Goal: Task Accomplishment & Management: Complete application form

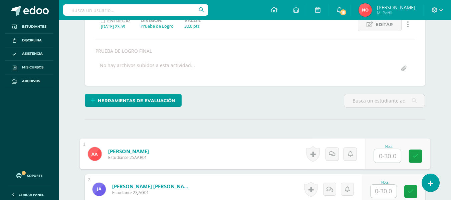
click at [384, 155] on input "text" at bounding box center [387, 155] width 27 height 13
type input "28"
click at [414, 153] on icon at bounding box center [416, 156] width 6 height 6
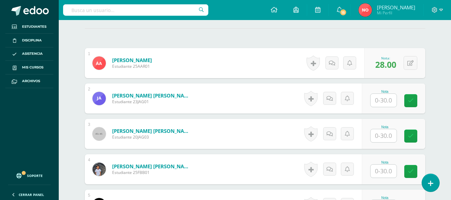
scroll to position [192, 0]
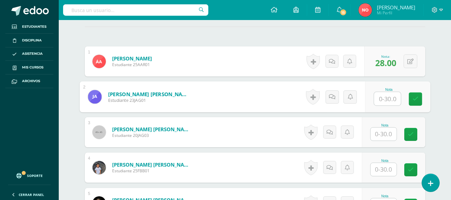
click at [391, 97] on input "text" at bounding box center [387, 98] width 27 height 13
type input "30"
click at [415, 96] on icon at bounding box center [416, 99] width 6 height 6
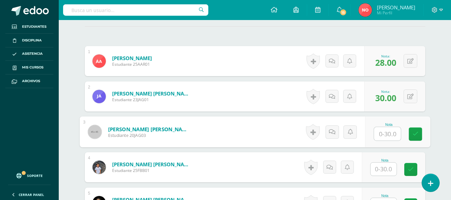
click at [389, 133] on input "text" at bounding box center [387, 133] width 27 height 13
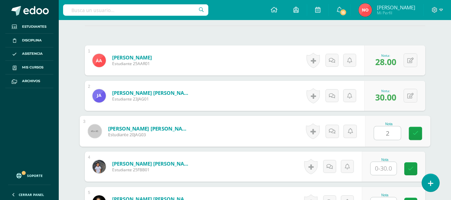
type input "22"
click at [416, 130] on link at bounding box center [415, 133] width 13 height 13
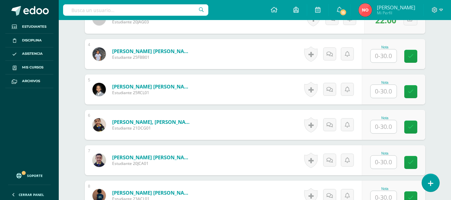
scroll to position [318, 0]
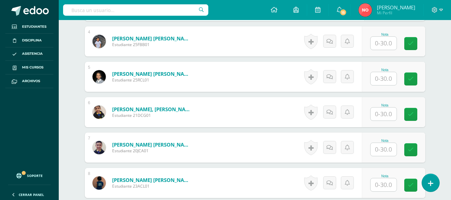
click at [387, 41] on input "text" at bounding box center [384, 43] width 26 height 13
type input "29"
click at [410, 42] on link at bounding box center [415, 43] width 13 height 13
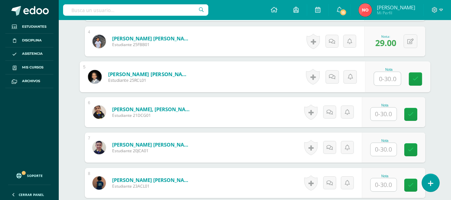
click at [386, 79] on input "text" at bounding box center [387, 78] width 27 height 13
type input "27"
click at [412, 75] on link at bounding box center [415, 78] width 13 height 13
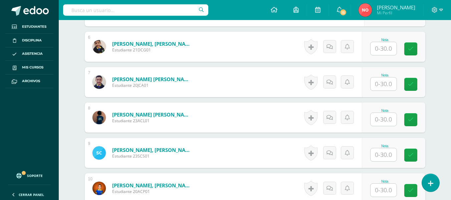
scroll to position [397, 0]
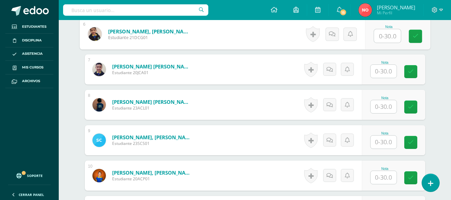
click at [390, 38] on input "text" at bounding box center [387, 35] width 27 height 13
type input "29"
click at [417, 37] on icon at bounding box center [416, 36] width 6 height 6
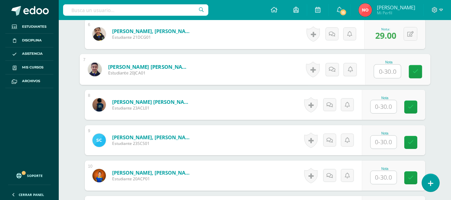
click at [389, 71] on input "text" at bounding box center [387, 71] width 27 height 13
type input "30"
click at [412, 71] on link at bounding box center [415, 71] width 13 height 13
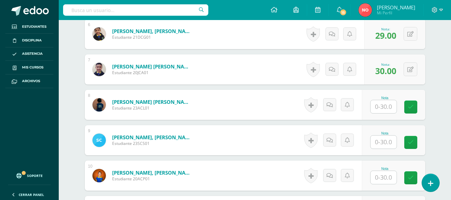
click at [384, 99] on div "Nota" at bounding box center [384, 98] width 29 height 4
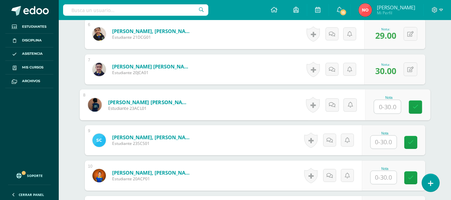
click at [384, 108] on input "text" at bounding box center [387, 106] width 27 height 13
type input "30"
click at [415, 105] on icon at bounding box center [416, 107] width 6 height 6
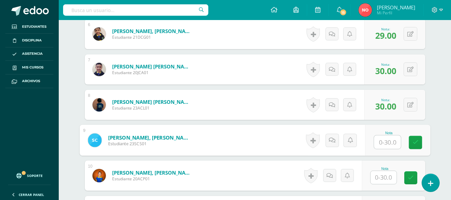
click at [389, 144] on input "text" at bounding box center [387, 142] width 27 height 13
type input "27"
click at [412, 140] on link at bounding box center [415, 142] width 13 height 13
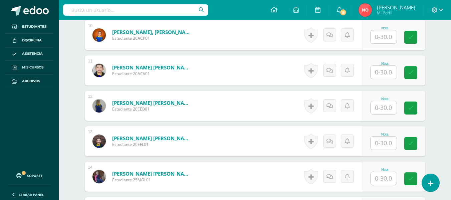
scroll to position [547, 0]
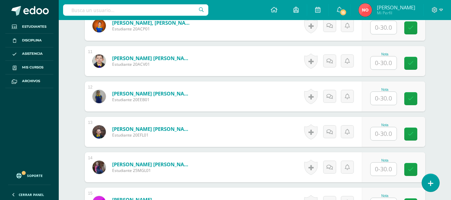
click at [385, 28] on input "text" at bounding box center [384, 27] width 26 height 13
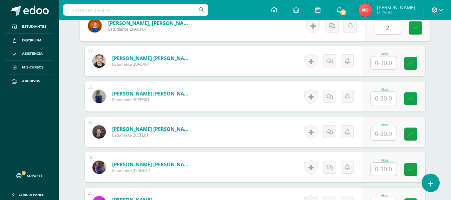
type input "29"
click at [412, 28] on link at bounding box center [415, 27] width 13 height 13
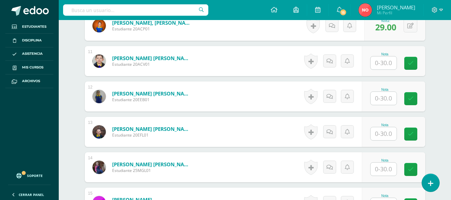
click at [383, 65] on input "text" at bounding box center [384, 62] width 26 height 13
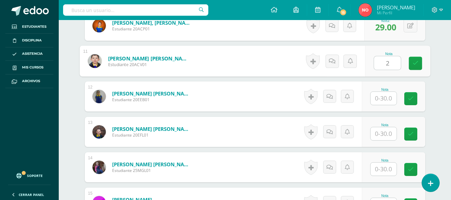
type input "25"
click at [412, 58] on link at bounding box center [415, 63] width 13 height 13
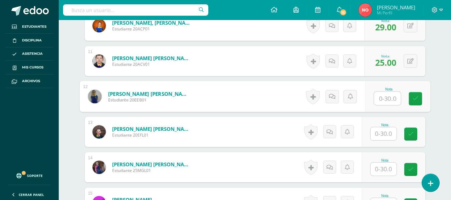
click at [391, 94] on input "text" at bounding box center [387, 98] width 27 height 13
type input "22"
click at [414, 102] on link at bounding box center [415, 98] width 13 height 13
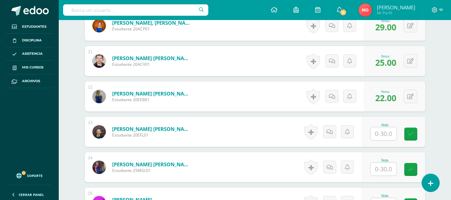
click at [389, 132] on input "text" at bounding box center [384, 133] width 26 height 13
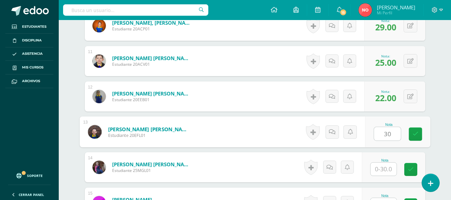
type input "30"
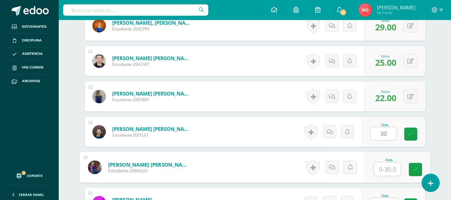
click at [387, 167] on input "text" at bounding box center [387, 169] width 27 height 13
type input "27"
click at [418, 168] on icon at bounding box center [416, 170] width 6 height 6
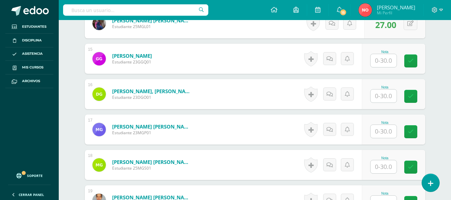
scroll to position [703, 0]
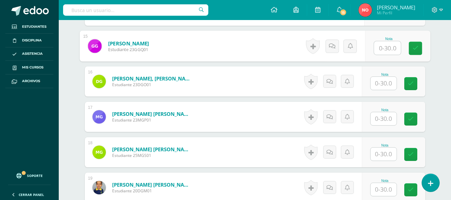
click at [388, 49] on input "text" at bounding box center [387, 47] width 27 height 13
type input "30"
click at [414, 45] on icon at bounding box center [416, 48] width 6 height 6
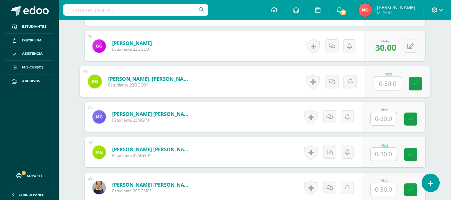
click at [388, 83] on input "text" at bounding box center [387, 83] width 27 height 13
type input "23"
click at [417, 82] on icon at bounding box center [416, 84] width 6 height 6
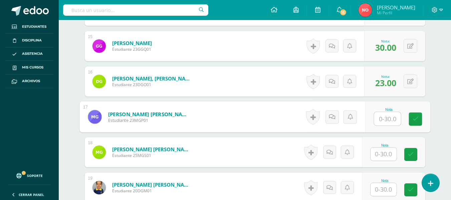
click at [388, 118] on input "text" at bounding box center [387, 118] width 27 height 13
type input "29"
click at [415, 117] on icon at bounding box center [416, 119] width 6 height 6
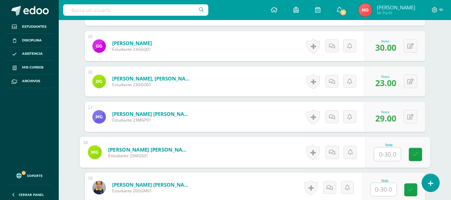
click at [385, 152] on input "text" at bounding box center [387, 154] width 27 height 13
type input "30"
click at [417, 153] on icon at bounding box center [416, 155] width 6 height 6
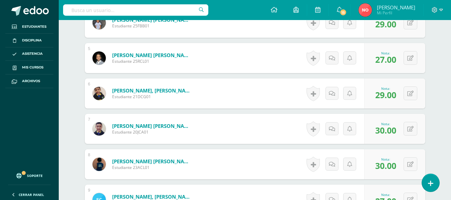
scroll to position [0, 0]
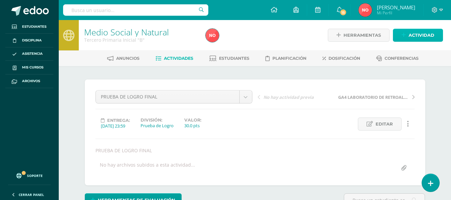
click at [403, 33] on icon at bounding box center [404, 35] width 4 height 6
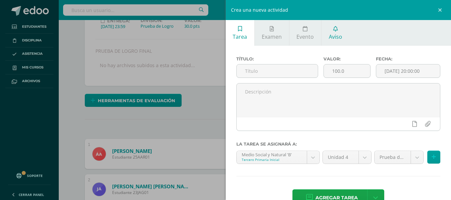
click at [338, 35] on span "Aviso" at bounding box center [335, 36] width 13 height 7
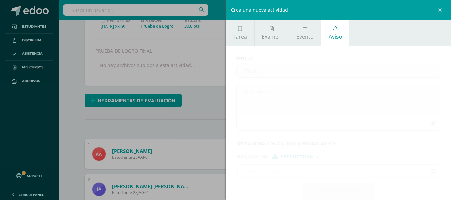
scroll to position [11, 0]
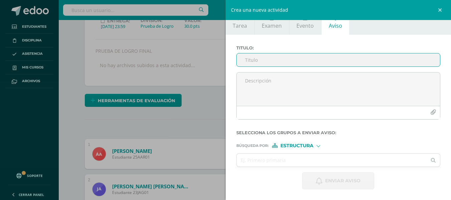
click at [263, 62] on input "Titulo :" at bounding box center [339, 59] width 204 height 13
type input "o"
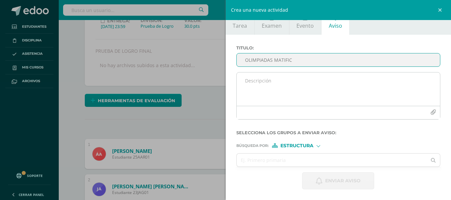
type input "OLIMPIADAS MATIFIC"
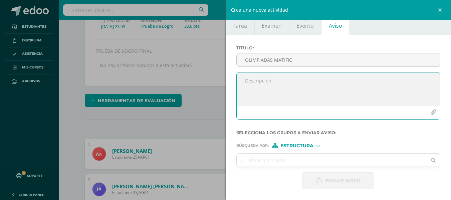
click at [275, 78] on textarea at bounding box center [339, 88] width 204 height 33
paste textarea "Queridos Padres de Familia Se les invita a participar en la Olimpiada de Matemá…"
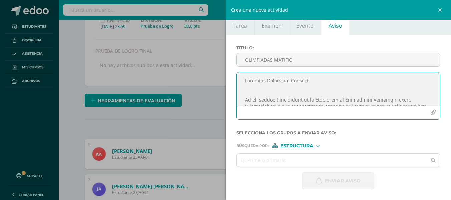
scroll to position [277, 0]
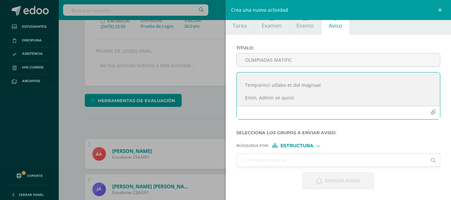
click at [304, 88] on textarea at bounding box center [339, 88] width 204 height 33
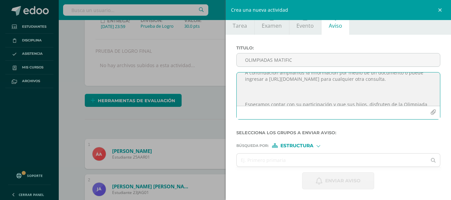
scroll to position [199, 0]
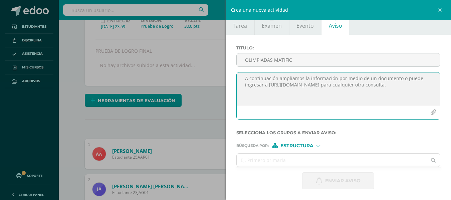
click at [267, 92] on textarea "Queridos Padres de Familia Se les invita a participar en la Olimpiada de Matemá…" at bounding box center [339, 88] width 204 height 33
click at [369, 99] on textarea "Queridos Padres de Familia Se les invita a participar en la Olimpiada de Matemá…" at bounding box center [339, 88] width 204 height 33
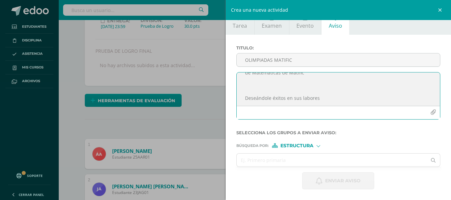
scroll to position [225, 0]
click at [333, 92] on textarea "Queridos Padres de Familia Se les invita a participar en la Olimpiada de Matemá…" at bounding box center [339, 88] width 204 height 33
click at [317, 93] on textarea "Queridos Padres de Familia Se les invita a participar en la Olimpiada de Matemá…" at bounding box center [339, 88] width 204 height 33
click at [307, 89] on textarea "Queridos Padres de Familia Se les invita a participar en la Olimpiada de Matemá…" at bounding box center [339, 88] width 204 height 33
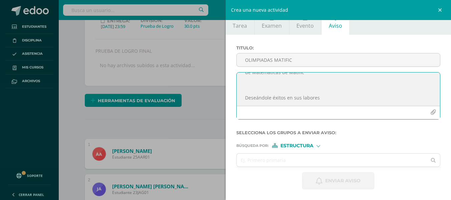
click at [283, 79] on textarea "Queridos Padres de Familia Se les invita a participar en la Olimpiada de Matemá…" at bounding box center [339, 88] width 204 height 33
click at [281, 83] on textarea "Queridos Padres de Familia Se les invita a participar en la Olimpiada de Matemá…" at bounding box center [339, 88] width 204 height 33
click at [272, 88] on textarea "Queridos Padres de Familia Se les invita a participar en la Olimpiada de Matemá…" at bounding box center [339, 88] width 204 height 33
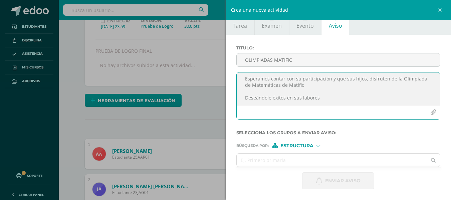
scroll to position [242, 0]
click at [325, 95] on textarea "Queridos Padres de Familia Se les invita a participar en la Olimpiada de Matemá…" at bounding box center [339, 88] width 204 height 33
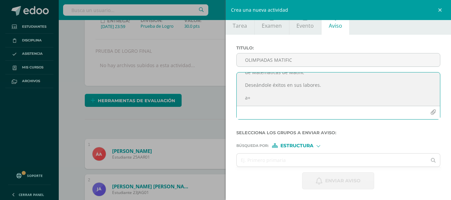
scroll to position [251, 0]
type textarea "Queridos Padres de Familia Se les invita a participar en la Olimpiada de Matemá…"
click at [431, 111] on icon "button" at bounding box center [434, 113] width 6 height 6
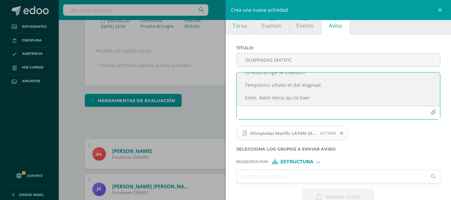
scroll to position [27, 0]
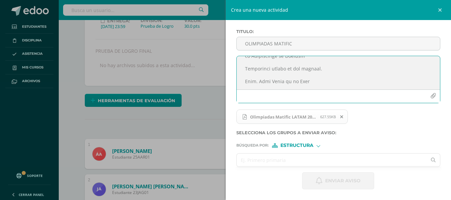
click at [291, 157] on input "text" at bounding box center [332, 160] width 190 height 13
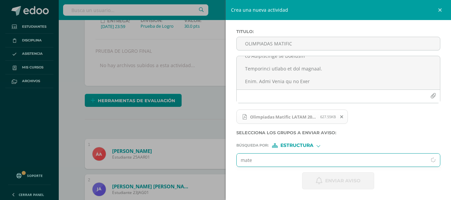
type input "matem"
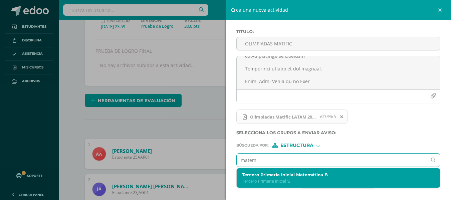
click at [294, 173] on label "Tercero Primaria Inicial Matemática B" at bounding box center [334, 174] width 184 height 5
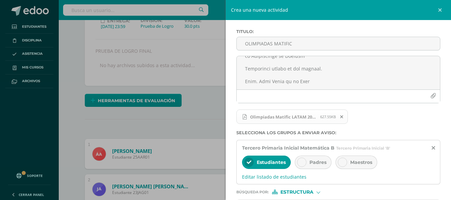
click at [301, 161] on icon at bounding box center [302, 162] width 5 height 5
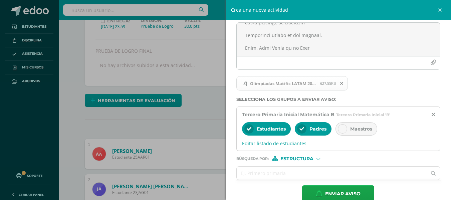
scroll to position [74, 0]
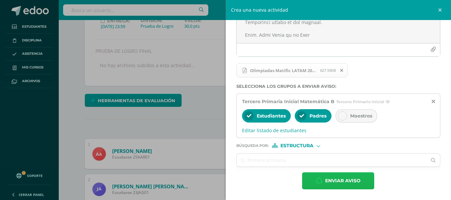
click at [326, 178] on span "Enviar aviso" at bounding box center [342, 181] width 35 height 16
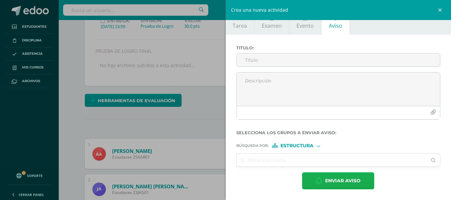
scroll to position [11, 0]
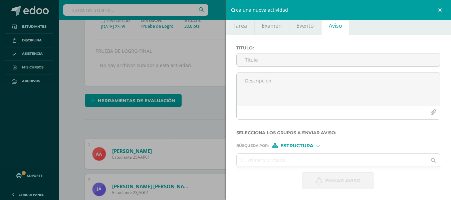
click at [443, 11] on link at bounding box center [441, 10] width 20 height 20
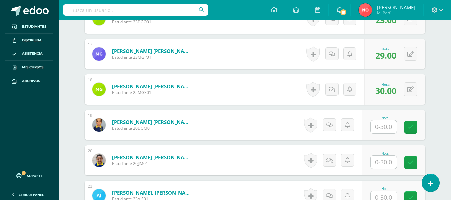
scroll to position [769, 0]
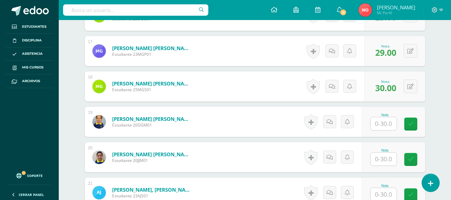
click at [380, 123] on input "text" at bounding box center [384, 123] width 26 height 13
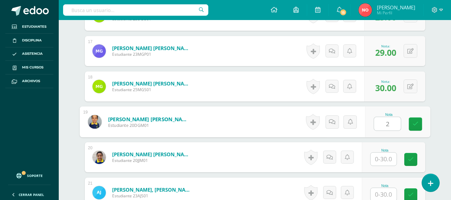
type input "29"
click at [416, 118] on link at bounding box center [415, 124] width 13 height 13
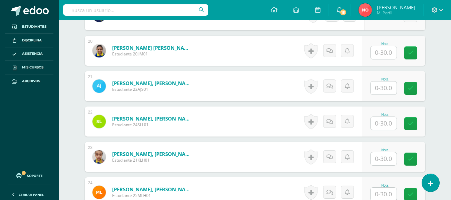
scroll to position [879, 0]
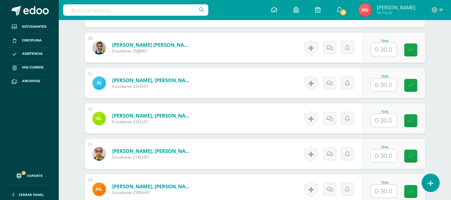
click at [387, 49] on input "text" at bounding box center [384, 49] width 26 height 13
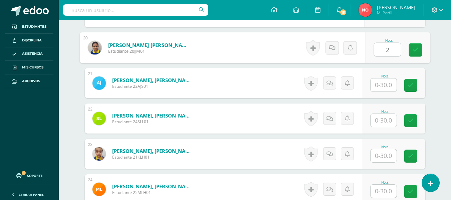
type input "26"
click at [416, 49] on icon at bounding box center [416, 50] width 6 height 6
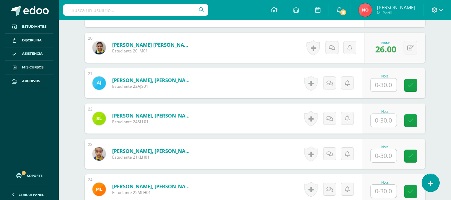
click at [387, 86] on input "text" at bounding box center [384, 85] width 26 height 13
type input "29"
click at [415, 81] on link at bounding box center [415, 85] width 13 height 13
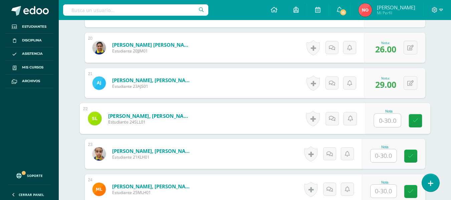
click at [385, 115] on input "text" at bounding box center [387, 120] width 27 height 13
type input "30"
click at [414, 119] on icon at bounding box center [416, 121] width 6 height 6
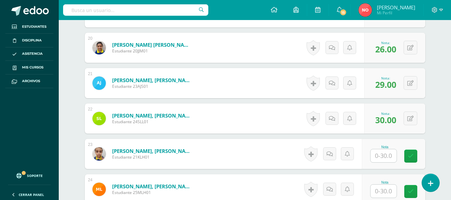
click at [385, 155] on input "text" at bounding box center [384, 155] width 26 height 13
type input "25"
click at [416, 160] on link at bounding box center [415, 156] width 13 height 13
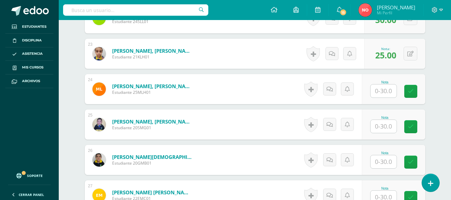
scroll to position [994, 0]
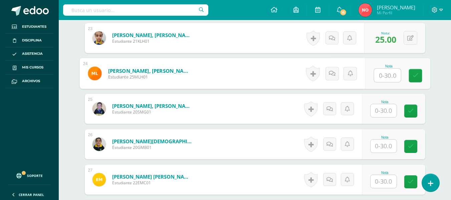
click at [390, 76] on input "text" at bounding box center [387, 75] width 27 height 13
type input "28"
click at [416, 77] on icon at bounding box center [416, 76] width 6 height 6
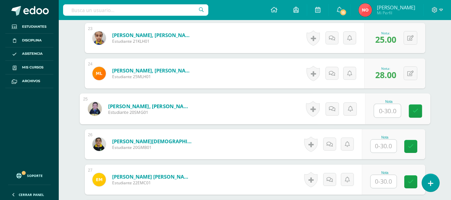
click at [390, 109] on input "text" at bounding box center [387, 110] width 27 height 13
type input "23"
click at [415, 109] on icon at bounding box center [416, 111] width 6 height 6
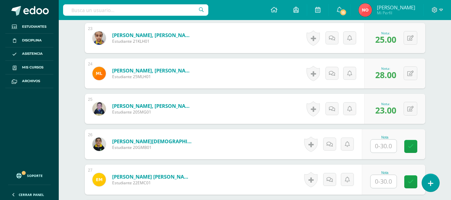
click at [385, 146] on input "text" at bounding box center [384, 146] width 26 height 13
type input "29"
click at [416, 144] on icon at bounding box center [416, 147] width 6 height 6
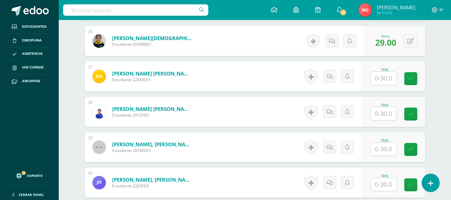
scroll to position [1120, 0]
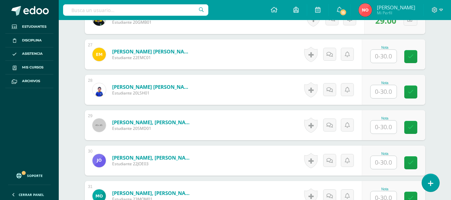
click at [379, 56] on input "text" at bounding box center [384, 56] width 26 height 13
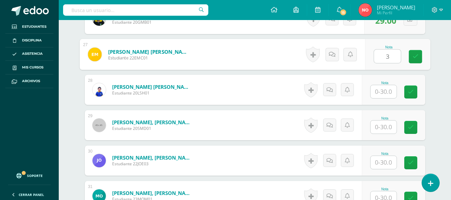
type input "30"
click at [413, 56] on icon at bounding box center [416, 57] width 6 height 6
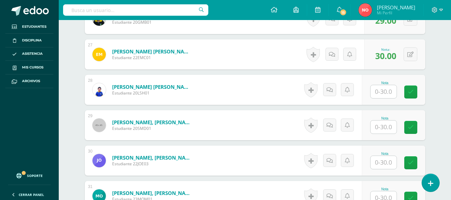
click at [380, 92] on input "text" at bounding box center [384, 91] width 26 height 13
type input "30"
click at [418, 90] on icon at bounding box center [416, 92] width 6 height 6
click at [393, 124] on input "text" at bounding box center [384, 127] width 26 height 13
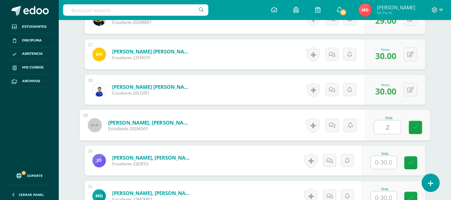
type input "25"
click at [413, 127] on link at bounding box center [415, 127] width 13 height 13
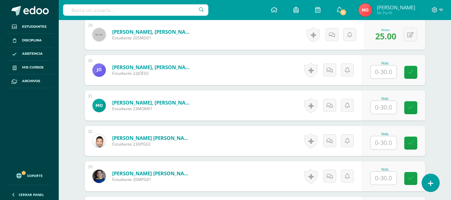
scroll to position [1254, 0]
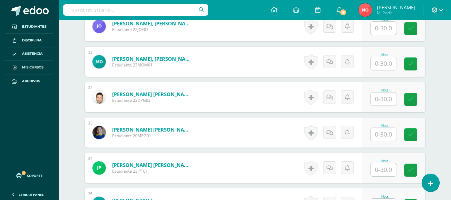
drag, startPoint x: 387, startPoint y: 30, endPoint x: 383, endPoint y: 24, distance: 6.9
click at [387, 30] on input "text" at bounding box center [384, 28] width 26 height 13
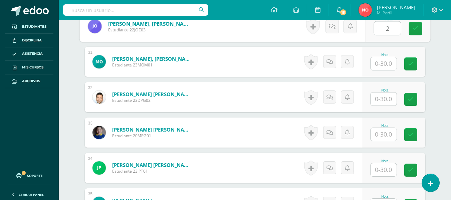
type input "27"
click at [412, 25] on link at bounding box center [415, 28] width 13 height 13
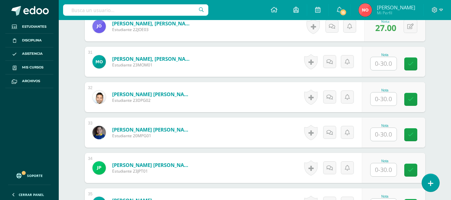
scroll to position [1276, 0]
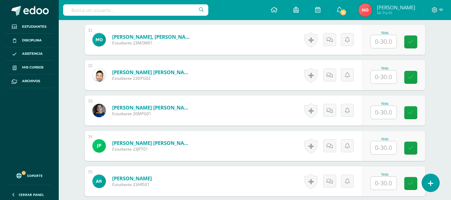
click at [381, 35] on input "text" at bounding box center [384, 41] width 26 height 13
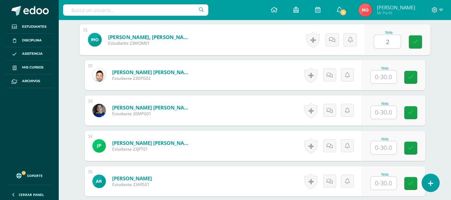
type input "27"
click at [419, 39] on link at bounding box center [415, 41] width 13 height 13
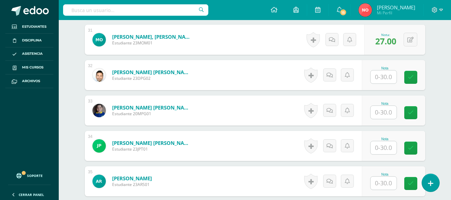
click at [383, 76] on input "text" at bounding box center [384, 76] width 26 height 13
type input "20"
click at [414, 76] on icon at bounding box center [416, 77] width 6 height 6
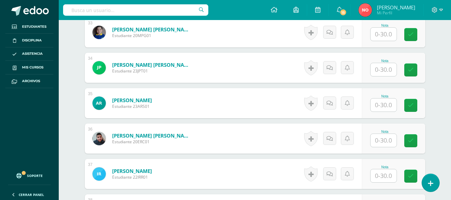
scroll to position [1361, 0]
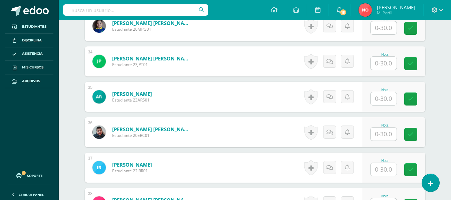
click at [388, 28] on input "text" at bounding box center [384, 27] width 26 height 13
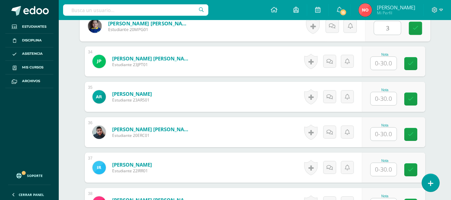
type input "30"
click at [410, 25] on link at bounding box center [415, 28] width 13 height 13
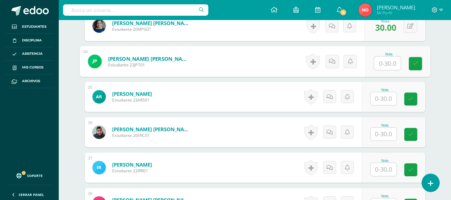
click at [392, 64] on input "text" at bounding box center [387, 63] width 27 height 13
type input "27"
click at [416, 62] on icon at bounding box center [416, 64] width 6 height 6
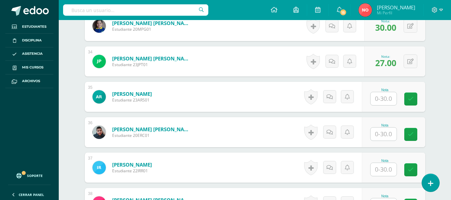
click at [393, 93] on input "text" at bounding box center [384, 98] width 26 height 13
type input "28"
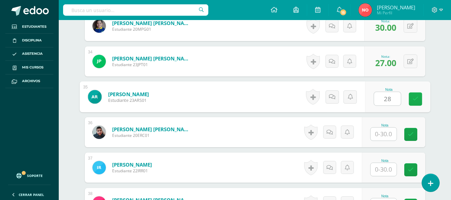
click at [410, 97] on link at bounding box center [415, 99] width 13 height 13
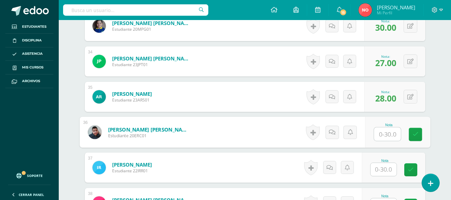
click at [388, 132] on input "text" at bounding box center [387, 134] width 27 height 13
type input "28"
click at [413, 132] on icon at bounding box center [416, 135] width 6 height 6
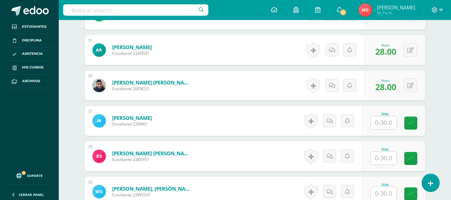
scroll to position [1439, 0]
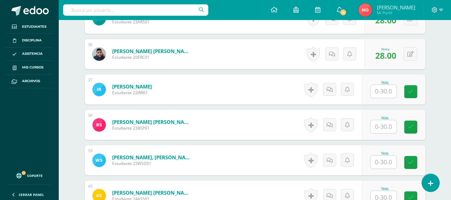
click at [386, 91] on input "text" at bounding box center [384, 91] width 26 height 13
type input "25"
click at [413, 89] on icon at bounding box center [416, 92] width 6 height 6
click at [388, 124] on input "text" at bounding box center [384, 126] width 26 height 13
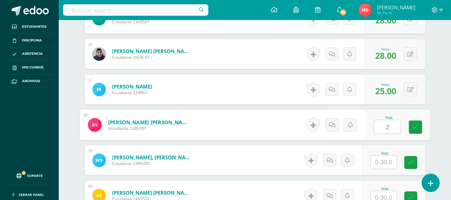
type input "28"
click at [413, 126] on icon at bounding box center [416, 127] width 6 height 6
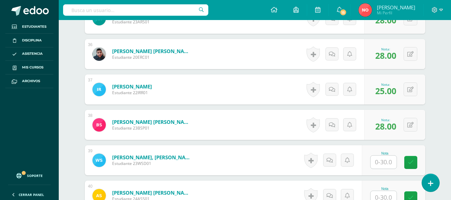
click at [388, 162] on input "text" at bounding box center [384, 162] width 26 height 13
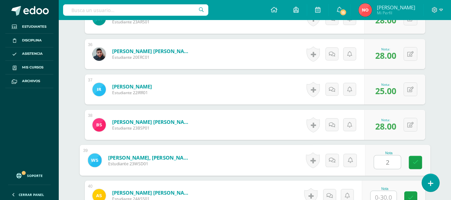
type input "27"
click at [414, 160] on icon at bounding box center [416, 163] width 6 height 6
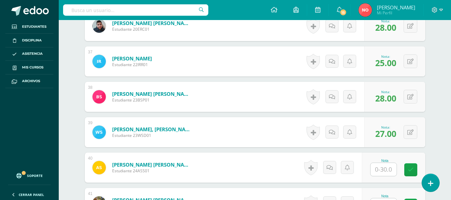
scroll to position [1498, 0]
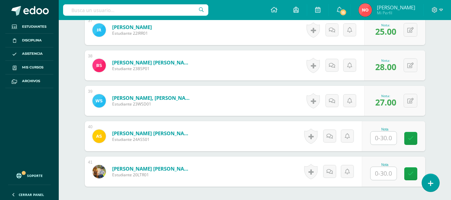
click at [390, 136] on input "text" at bounding box center [384, 138] width 26 height 13
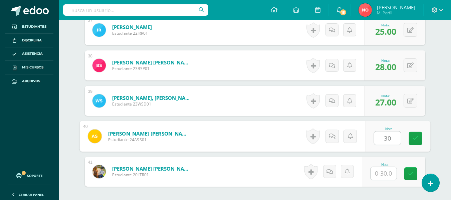
type input "30"
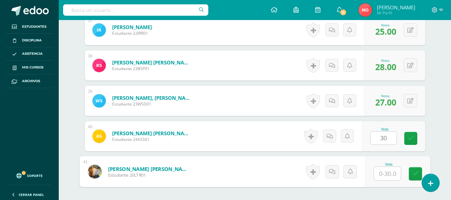
click at [382, 172] on input "text" at bounding box center [387, 173] width 27 height 13
type input "26"
click at [414, 168] on link at bounding box center [415, 173] width 13 height 13
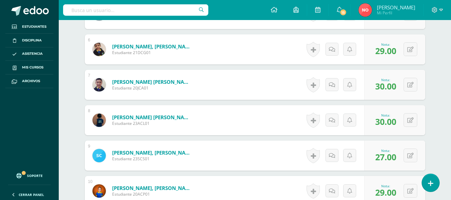
scroll to position [384, 0]
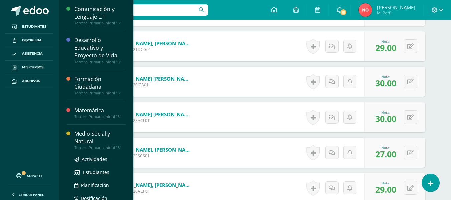
click at [79, 136] on div "Medio Social y Natural" at bounding box center [99, 137] width 51 height 15
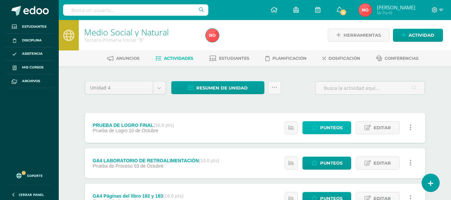
click at [334, 124] on span "Punteos" at bounding box center [331, 128] width 22 height 12
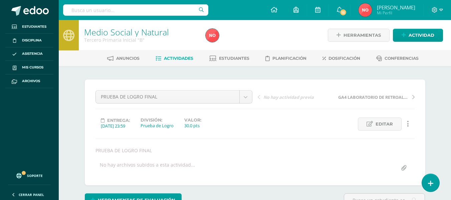
scroll to position [0, 0]
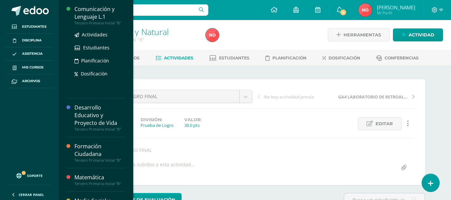
click at [94, 11] on div "Comunicación y Lenguaje L.1" at bounding box center [99, 12] width 51 height 15
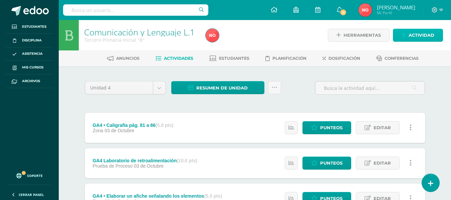
click at [406, 33] on icon at bounding box center [404, 35] width 4 height 6
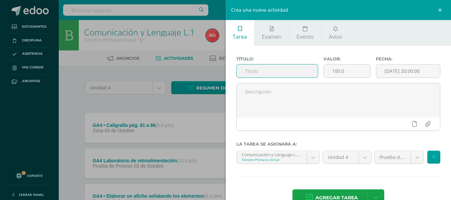
click at [284, 72] on input "text" at bounding box center [277, 70] width 81 height 13
type input "p"
type input "PRUEBA FINAL DE LOGRO"
click at [350, 72] on input "100.0" at bounding box center [347, 70] width 46 height 13
type input "1"
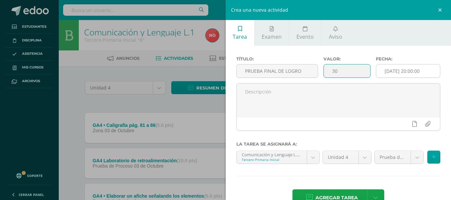
type input "30"
click at [430, 69] on input "[DATE] 20:00:00" at bounding box center [408, 70] width 64 height 13
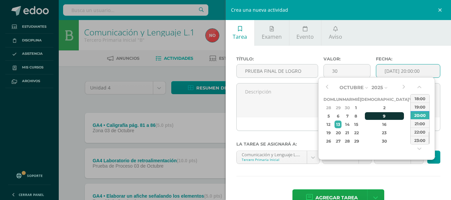
click at [377, 115] on div "9" at bounding box center [384, 116] width 39 height 8
click at [414, 139] on div "23:00" at bounding box center [420, 140] width 19 height 8
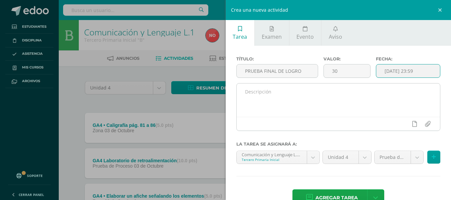
type input "2025-10-09 23:59"
click at [288, 93] on textarea at bounding box center [339, 100] width 204 height 33
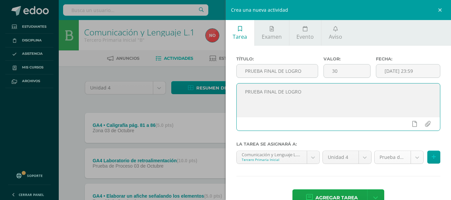
type textarea "PRUEBA FINAL DE LOGRO"
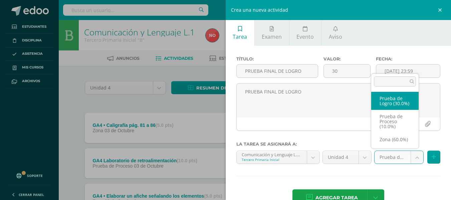
select select "154223"
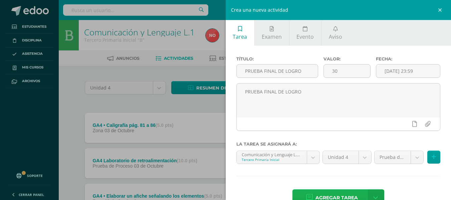
click at [338, 193] on span "Agregar tarea" at bounding box center [337, 198] width 42 height 16
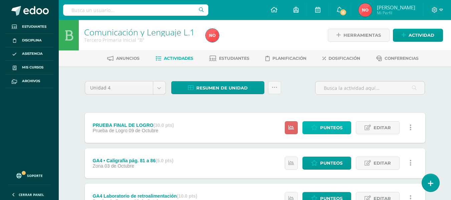
click at [333, 124] on span "Punteos" at bounding box center [331, 128] width 22 height 12
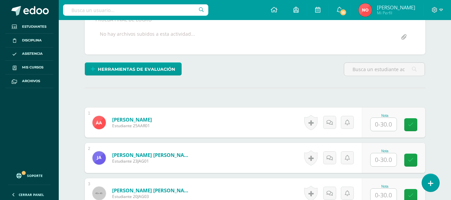
scroll to position [143, 0]
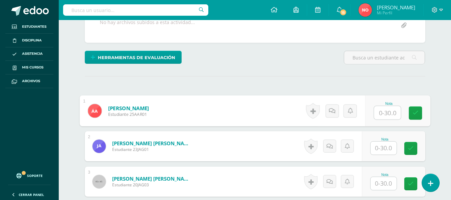
click at [394, 115] on input "text" at bounding box center [387, 112] width 27 height 13
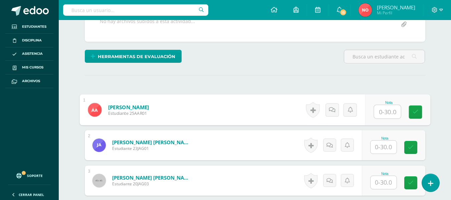
scroll to position [144, 0]
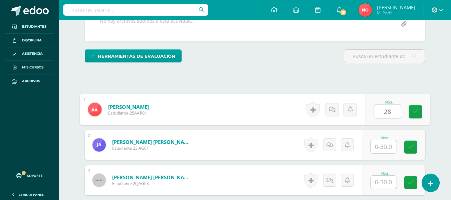
type input "28"
click at [383, 146] on input "text" at bounding box center [384, 146] width 26 height 13
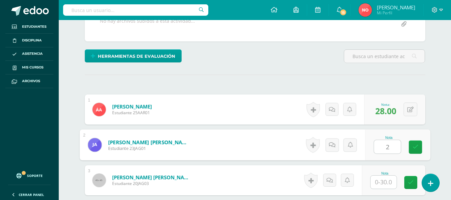
type input "22"
click at [413, 144] on icon at bounding box center [416, 147] width 6 height 6
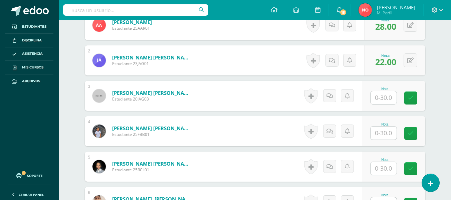
scroll to position [244, 0]
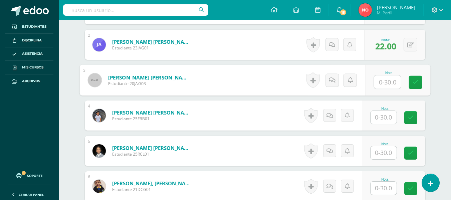
click at [385, 81] on input "text" at bounding box center [387, 81] width 27 height 13
type input "29"
click at [414, 82] on icon at bounding box center [416, 83] width 6 height 6
click at [384, 115] on input "text" at bounding box center [384, 117] width 26 height 13
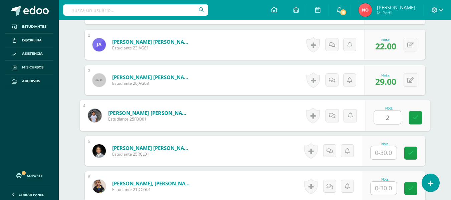
type input "27"
click at [416, 116] on icon at bounding box center [416, 118] width 6 height 6
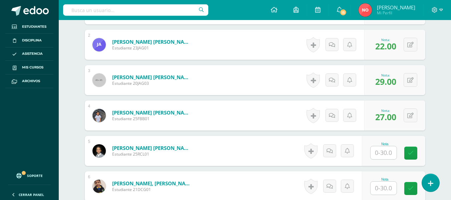
click at [382, 153] on input "text" at bounding box center [384, 152] width 26 height 13
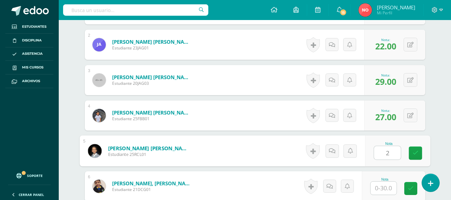
type input "29"
click at [412, 150] on link at bounding box center [415, 153] width 13 height 13
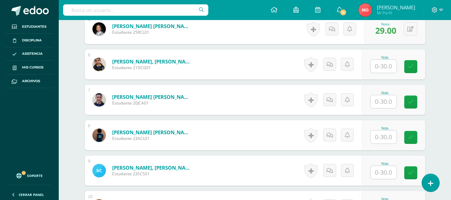
scroll to position [404, 0]
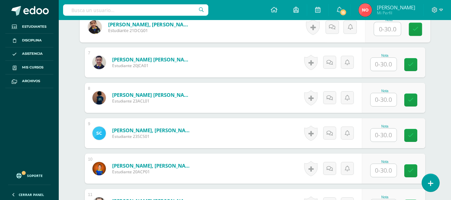
click at [384, 31] on input "text" at bounding box center [387, 28] width 27 height 13
type input "29"
click at [412, 23] on link at bounding box center [415, 29] width 13 height 13
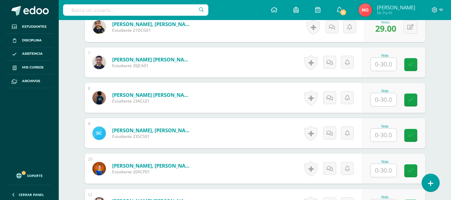
click at [392, 62] on input "text" at bounding box center [384, 64] width 26 height 13
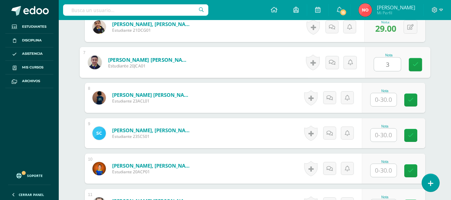
type input "30"
click at [410, 64] on link at bounding box center [415, 64] width 13 height 13
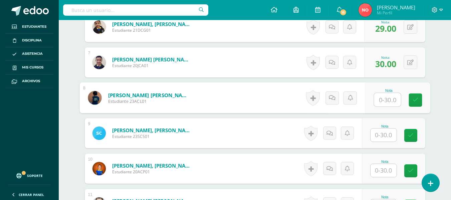
click at [389, 95] on input "text" at bounding box center [387, 99] width 27 height 13
type input "30"
click at [416, 101] on icon at bounding box center [416, 100] width 6 height 6
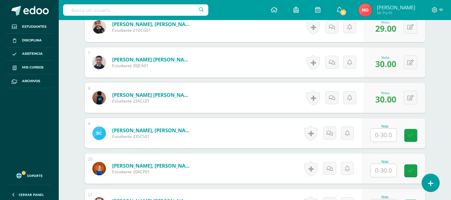
click at [389, 129] on input "text" at bounding box center [384, 135] width 26 height 13
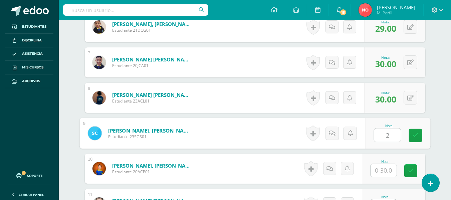
type input "27"
click at [414, 129] on link at bounding box center [415, 135] width 13 height 13
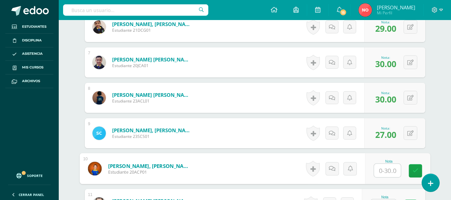
click at [383, 172] on input "text" at bounding box center [387, 170] width 27 height 13
type input "29"
click at [415, 165] on link at bounding box center [415, 170] width 13 height 13
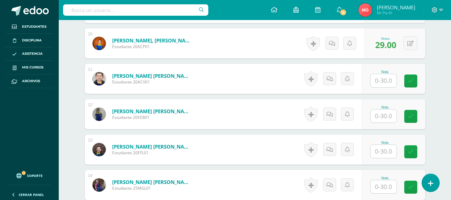
scroll to position [532, 0]
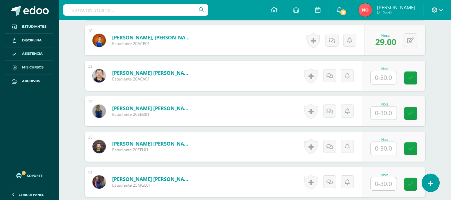
click at [388, 75] on input "text" at bounding box center [384, 77] width 26 height 13
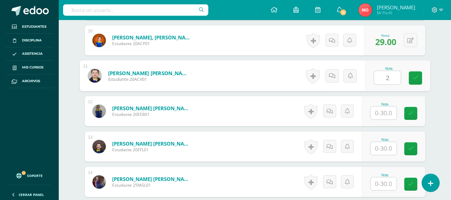
type input "25"
click at [413, 78] on icon at bounding box center [416, 78] width 6 height 6
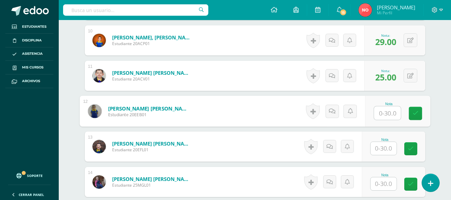
click at [385, 111] on input "text" at bounding box center [387, 113] width 27 height 13
type input "22"
click at [412, 112] on link at bounding box center [415, 113] width 13 height 13
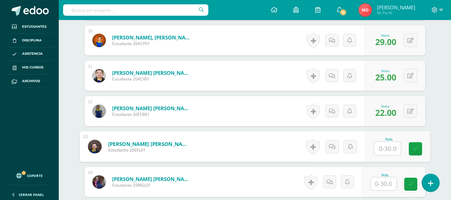
click at [378, 145] on input "text" at bounding box center [387, 148] width 27 height 13
type input "30"
click at [418, 150] on icon at bounding box center [416, 149] width 6 height 6
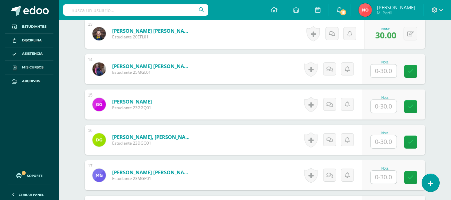
scroll to position [657, 0]
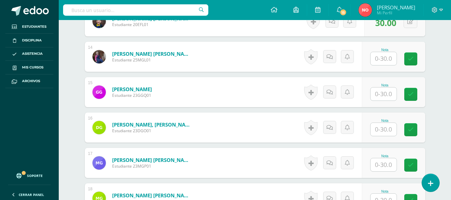
click at [392, 57] on input "text" at bounding box center [384, 58] width 26 height 13
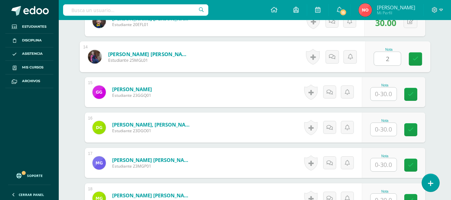
type input "27"
click at [416, 56] on icon at bounding box center [416, 59] width 6 height 6
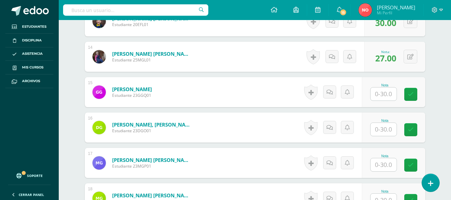
click at [391, 89] on input "text" at bounding box center [384, 94] width 26 height 13
type input "30"
click at [414, 95] on icon at bounding box center [416, 95] width 6 height 6
click at [387, 128] on input "text" at bounding box center [384, 129] width 26 height 13
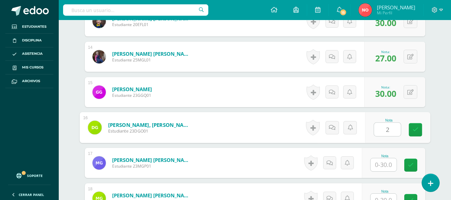
type input "23"
click at [416, 129] on icon at bounding box center [416, 130] width 6 height 6
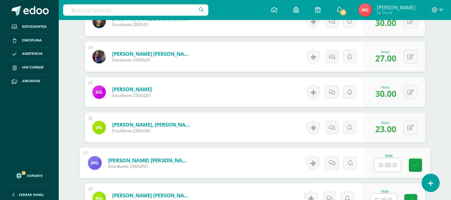
click at [385, 162] on input "text" at bounding box center [387, 164] width 27 height 13
type input "29"
click at [415, 166] on icon at bounding box center [416, 165] width 6 height 6
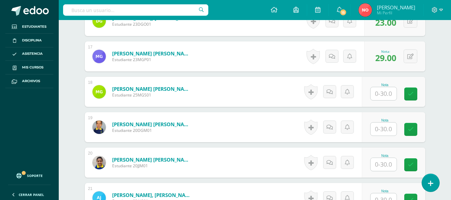
scroll to position [770, 0]
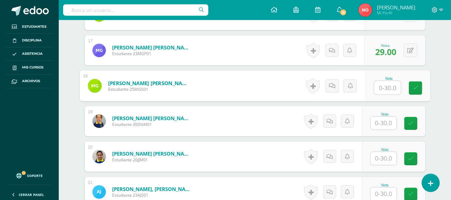
click at [393, 88] on input "text" at bounding box center [387, 87] width 27 height 13
type input "30"
click at [414, 87] on icon at bounding box center [416, 88] width 6 height 6
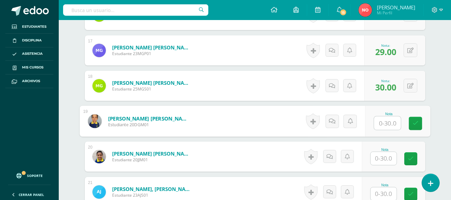
click at [387, 123] on input "text" at bounding box center [387, 123] width 27 height 13
type input "29"
click at [417, 124] on icon at bounding box center [416, 124] width 6 height 6
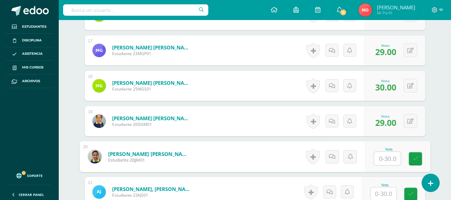
click at [389, 157] on input "text" at bounding box center [387, 158] width 27 height 13
type input "26"
click at [413, 158] on icon at bounding box center [416, 159] width 6 height 6
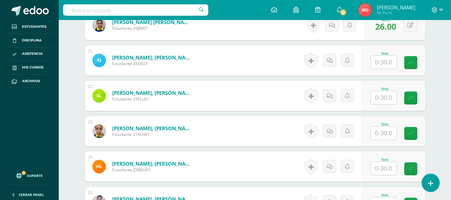
scroll to position [914, 0]
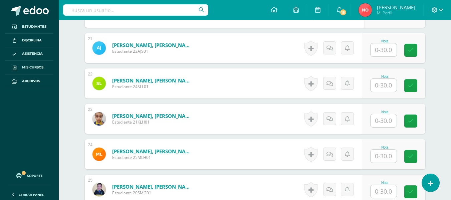
click at [390, 49] on input "text" at bounding box center [384, 49] width 26 height 13
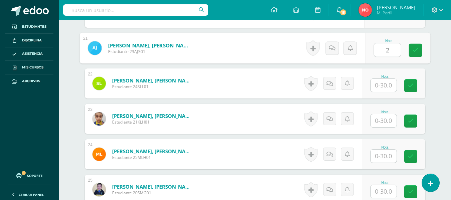
type input "29"
click at [412, 49] on link at bounding box center [415, 50] width 13 height 13
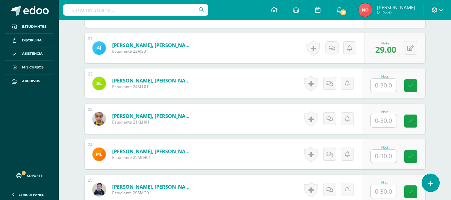
click at [387, 84] on input "text" at bounding box center [384, 85] width 26 height 13
type input "30"
click at [416, 83] on icon at bounding box center [416, 86] width 6 height 6
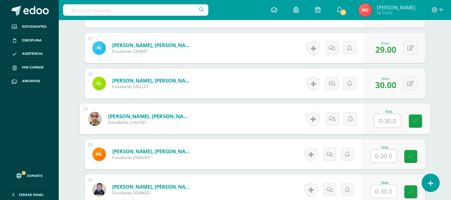
click at [391, 116] on input "text" at bounding box center [387, 120] width 27 height 13
type input "25"
click at [411, 118] on link at bounding box center [415, 121] width 13 height 13
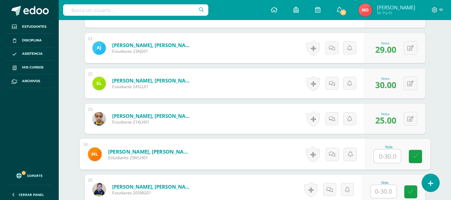
click at [389, 155] on input "text" at bounding box center [387, 156] width 27 height 13
type input "28"
click at [413, 158] on icon at bounding box center [416, 157] width 6 height 6
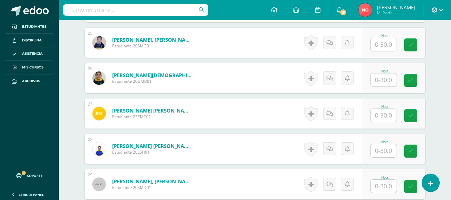
scroll to position [1067, 0]
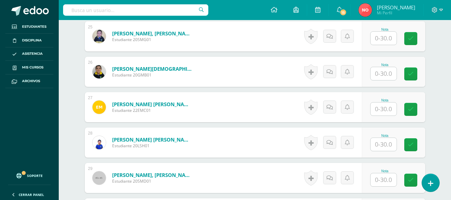
click at [390, 39] on input "text" at bounding box center [384, 38] width 26 height 13
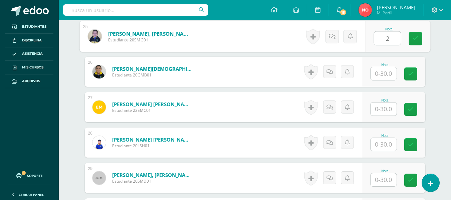
type input "23"
click at [414, 36] on icon at bounding box center [416, 39] width 6 height 6
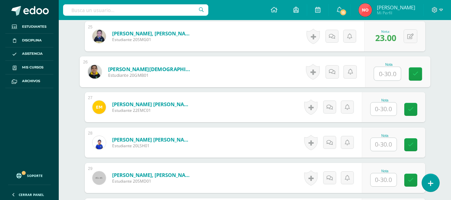
click at [390, 72] on input "text" at bounding box center [387, 73] width 27 height 13
type input "29"
click at [414, 71] on icon at bounding box center [416, 74] width 6 height 6
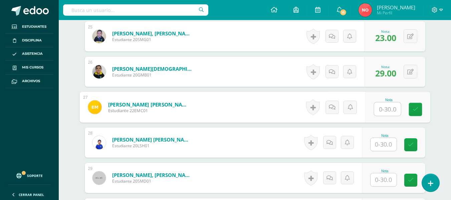
click at [381, 109] on input "text" at bounding box center [387, 109] width 27 height 13
type input "30"
click at [412, 106] on link at bounding box center [415, 109] width 13 height 13
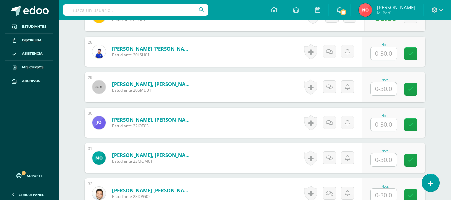
scroll to position [1164, 0]
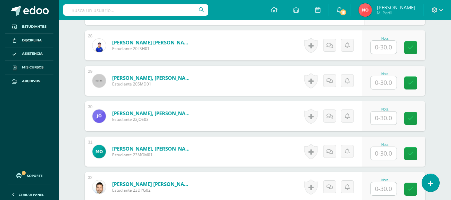
click at [395, 47] on input "text" at bounding box center [384, 47] width 26 height 13
type input "30"
click at [412, 46] on link at bounding box center [415, 47] width 13 height 13
click at [388, 85] on input "text" at bounding box center [384, 82] width 26 height 13
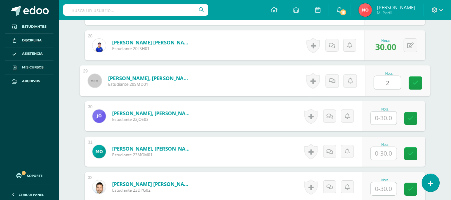
type input "25"
click at [414, 83] on icon at bounding box center [416, 83] width 6 height 6
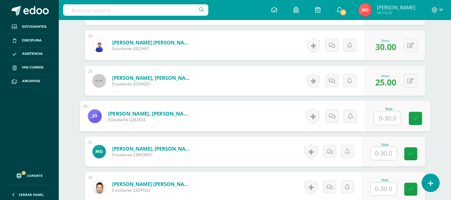
click at [385, 120] on input "text" at bounding box center [387, 118] width 27 height 13
type input "27"
click at [411, 121] on link at bounding box center [415, 118] width 13 height 13
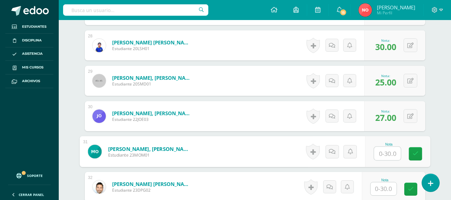
click at [388, 156] on input "text" at bounding box center [387, 153] width 27 height 13
type input "27"
click at [416, 152] on icon at bounding box center [416, 154] width 6 height 6
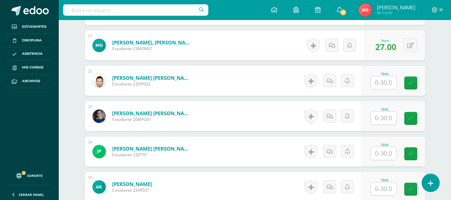
scroll to position [1277, 0]
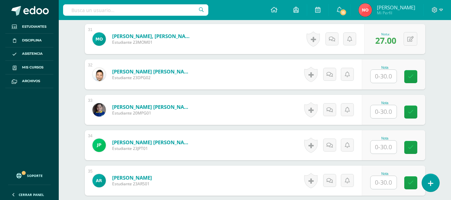
click at [388, 75] on input "text" at bounding box center [384, 76] width 26 height 13
type input "20"
click at [413, 73] on link at bounding box center [415, 76] width 13 height 13
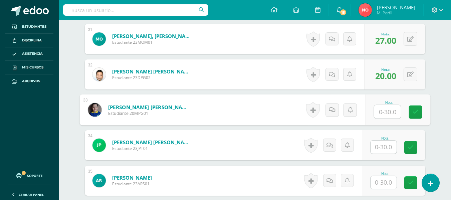
click at [388, 108] on input "text" at bounding box center [387, 111] width 27 height 13
type input "30"
click at [411, 111] on link at bounding box center [415, 112] width 13 height 13
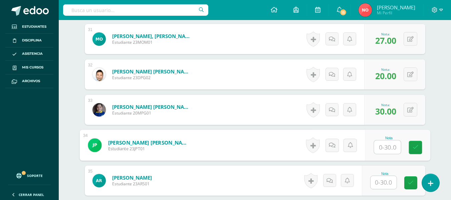
click at [380, 147] on input "text" at bounding box center [387, 147] width 27 height 13
type input "27"
click at [415, 147] on icon at bounding box center [416, 148] width 6 height 6
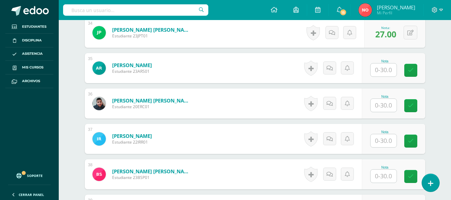
scroll to position [1399, 0]
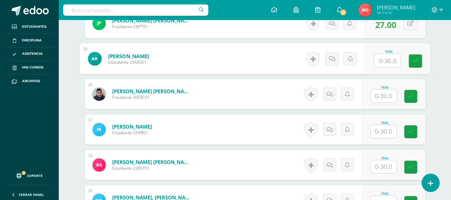
click at [390, 62] on input "text" at bounding box center [387, 60] width 27 height 13
type input "28"
click at [413, 59] on icon at bounding box center [416, 61] width 6 height 6
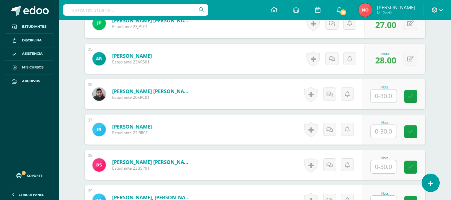
click at [392, 94] on input "text" at bounding box center [384, 96] width 26 height 13
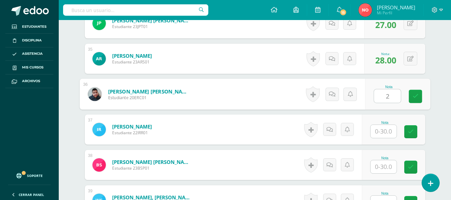
type input "28"
click at [414, 95] on icon at bounding box center [416, 97] width 6 height 6
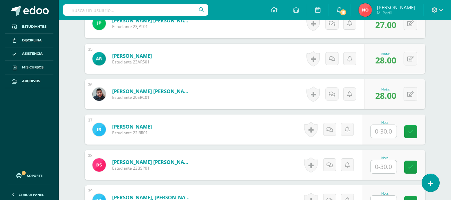
click at [390, 130] on input "text" at bounding box center [384, 131] width 26 height 13
type input "25"
click at [414, 131] on icon at bounding box center [416, 132] width 6 height 6
click at [385, 161] on input "text" at bounding box center [384, 166] width 26 height 13
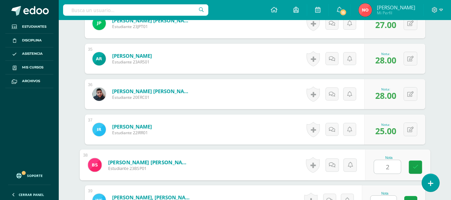
type input "28"
click at [415, 167] on icon at bounding box center [416, 167] width 6 height 6
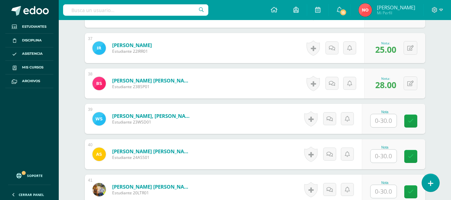
scroll to position [1505, 0]
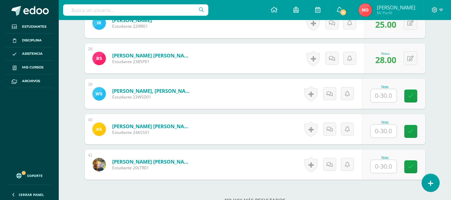
click at [384, 95] on input "text" at bounding box center [384, 95] width 26 height 13
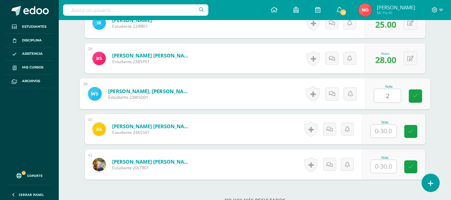
type input "27"
click at [413, 95] on icon at bounding box center [416, 96] width 6 height 6
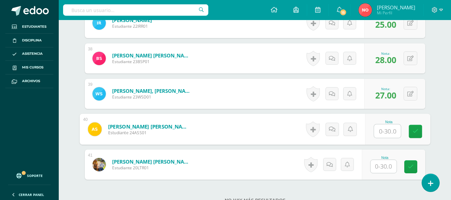
click at [388, 130] on input "text" at bounding box center [387, 131] width 27 height 13
type input "30"
click at [413, 131] on icon at bounding box center [416, 132] width 6 height 6
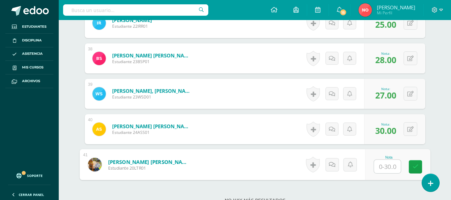
click at [395, 163] on input "text" at bounding box center [387, 166] width 27 height 13
type input "26"
click at [414, 166] on icon at bounding box center [416, 167] width 6 height 6
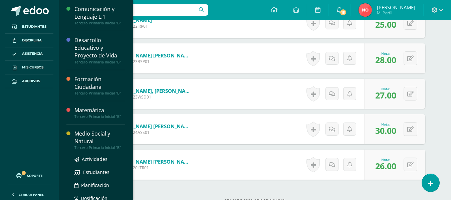
click at [93, 135] on div "Medio Social y Natural" at bounding box center [99, 137] width 51 height 15
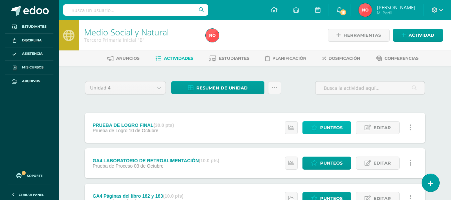
click at [328, 126] on span "Punteos" at bounding box center [331, 128] width 22 height 12
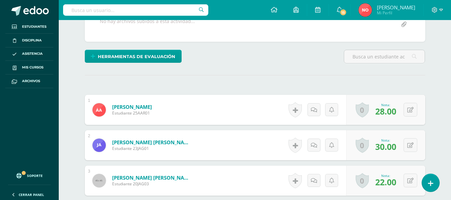
scroll to position [144, 0]
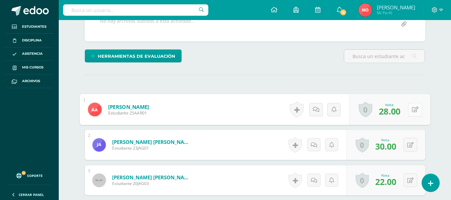
click at [413, 110] on icon at bounding box center [415, 110] width 7 height 6
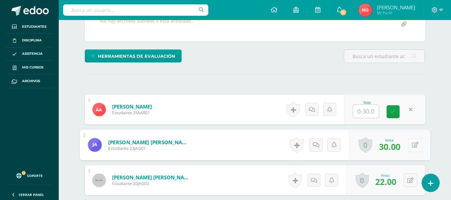
click at [410, 146] on button at bounding box center [415, 145] width 14 height 14
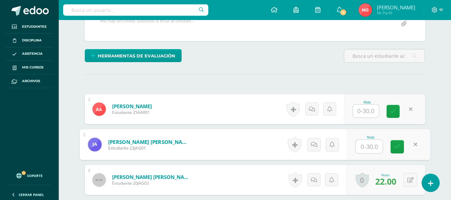
scroll to position [145, 0]
type input "30"
click at [393, 145] on link at bounding box center [397, 146] width 13 height 13
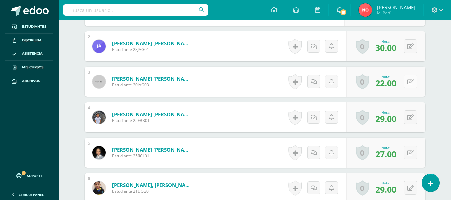
scroll to position [243, 0]
click at [413, 81] on icon at bounding box center [411, 82] width 6 height 6
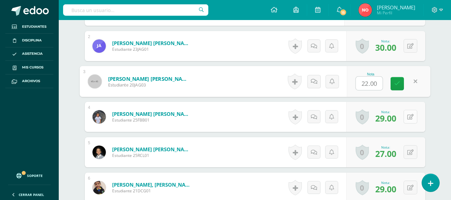
click at [407, 118] on button at bounding box center [411, 117] width 14 height 14
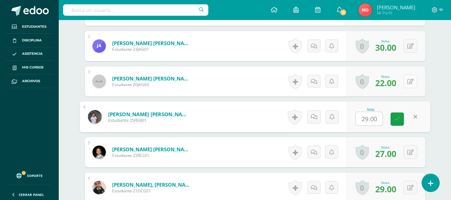
click at [413, 81] on icon at bounding box center [411, 82] width 6 height 6
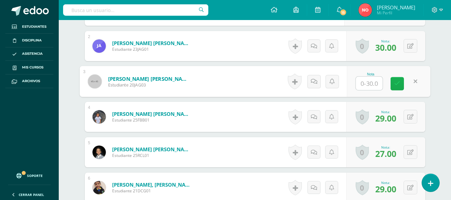
click at [397, 86] on icon at bounding box center [398, 84] width 6 height 6
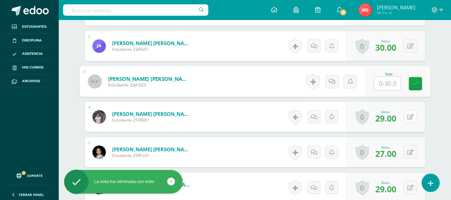
click at [409, 115] on button at bounding box center [411, 117] width 14 height 14
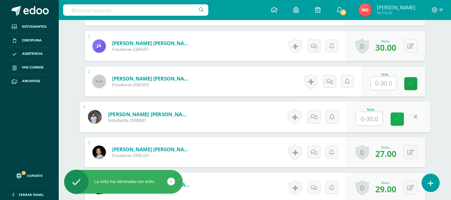
click at [401, 119] on link at bounding box center [397, 119] width 13 height 13
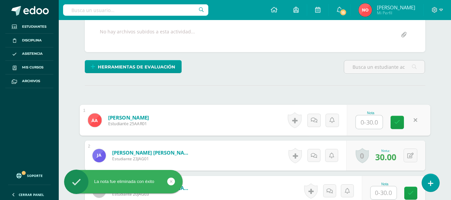
click at [365, 123] on input "text" at bounding box center [369, 122] width 27 height 13
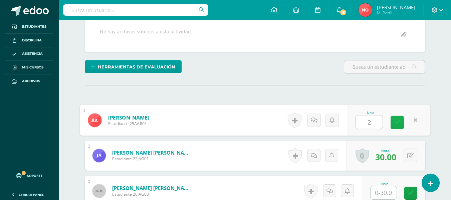
type input "27"
click at [397, 121] on icon at bounding box center [398, 123] width 6 height 6
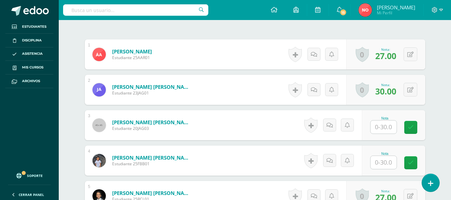
scroll to position [230, 0]
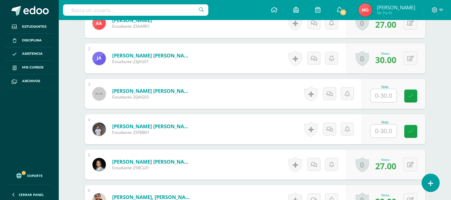
click at [385, 95] on input "text" at bounding box center [384, 95] width 26 height 13
type input "20"
click at [415, 93] on icon at bounding box center [416, 96] width 6 height 6
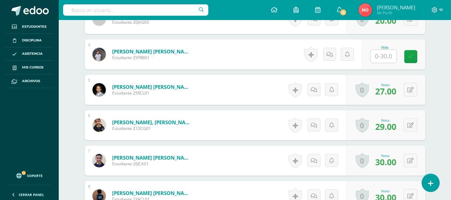
scroll to position [324, 0]
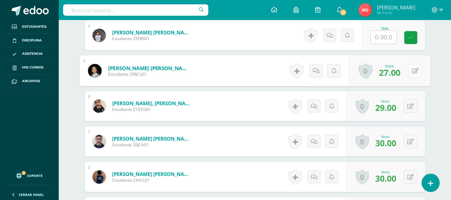
click at [410, 71] on button at bounding box center [415, 71] width 14 height 14
click at [398, 68] on link at bounding box center [397, 72] width 13 height 13
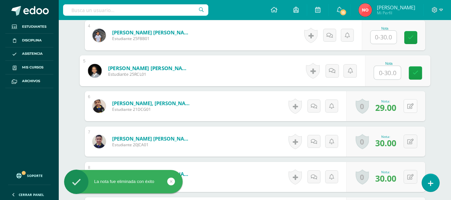
click at [411, 107] on icon at bounding box center [411, 107] width 6 height 6
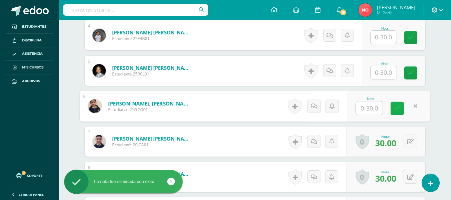
click at [393, 110] on link at bounding box center [397, 108] width 13 height 13
click at [411, 142] on icon at bounding box center [411, 142] width 6 height 6
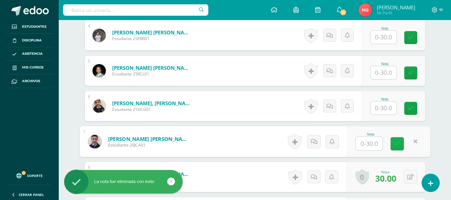
click at [395, 143] on icon at bounding box center [398, 144] width 6 height 6
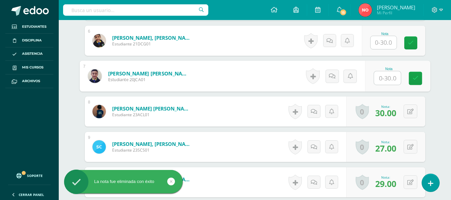
scroll to position [434, 0]
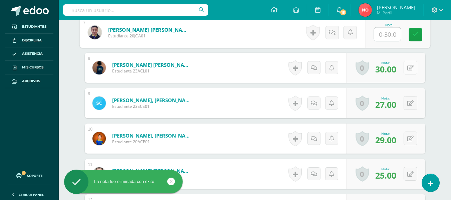
click at [414, 65] on button at bounding box center [411, 68] width 14 height 14
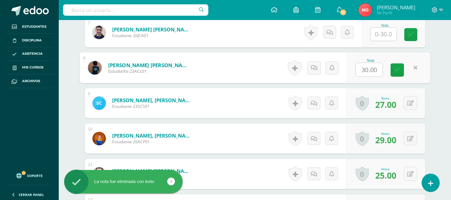
click at [381, 69] on input "30.00" at bounding box center [369, 69] width 27 height 13
type input "3"
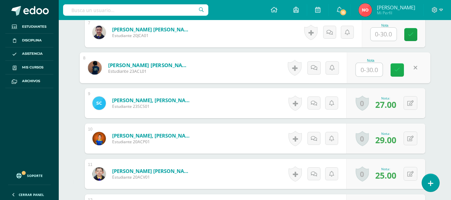
click at [397, 72] on icon at bounding box center [398, 70] width 6 height 6
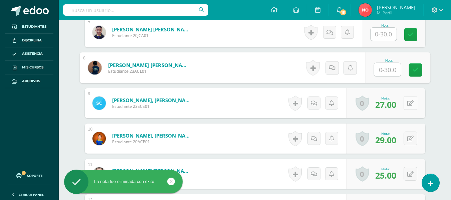
click at [408, 104] on button at bounding box center [411, 103] width 14 height 14
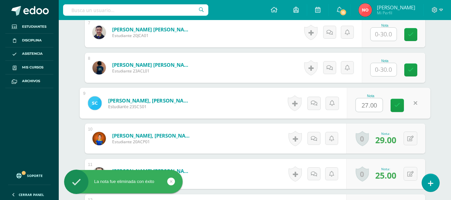
click at [378, 105] on input "27.00" at bounding box center [369, 105] width 27 height 13
type input "2"
click at [397, 105] on icon at bounding box center [398, 106] width 6 height 6
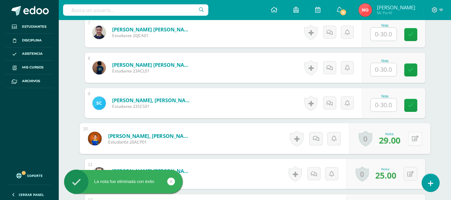
click at [409, 138] on button at bounding box center [415, 139] width 14 height 14
click at [381, 138] on input "29.00" at bounding box center [369, 140] width 27 height 13
type input "2"
click at [398, 140] on icon at bounding box center [398, 141] width 6 height 6
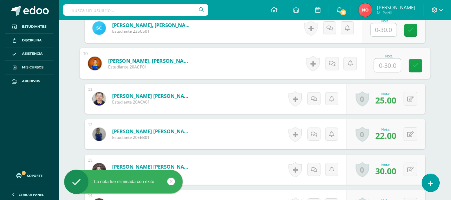
scroll to position [527, 0]
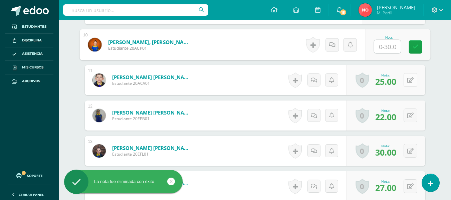
click at [411, 80] on icon at bounding box center [411, 81] width 6 height 6
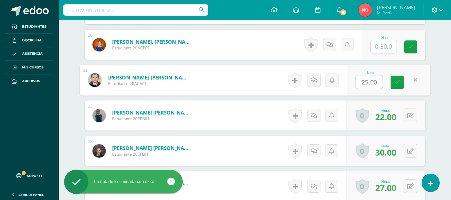
click at [377, 82] on input "25.00" at bounding box center [369, 81] width 27 height 13
type input "2"
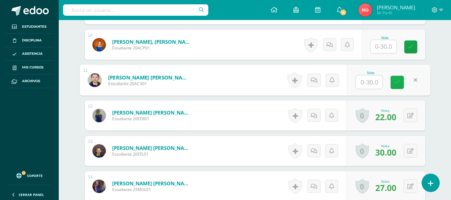
click at [396, 84] on icon at bounding box center [398, 83] width 6 height 6
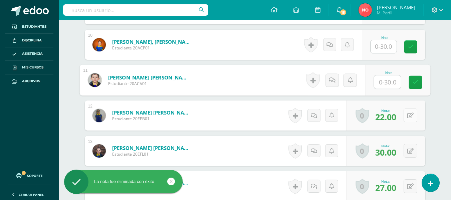
click at [410, 114] on button at bounding box center [411, 116] width 14 height 14
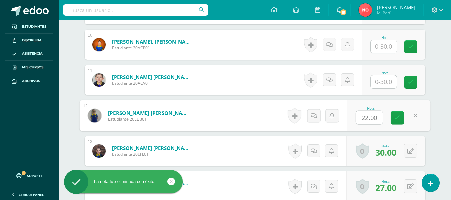
click at [378, 114] on input "22.00" at bounding box center [369, 117] width 27 height 13
type input "2"
click at [399, 118] on icon at bounding box center [398, 118] width 6 height 6
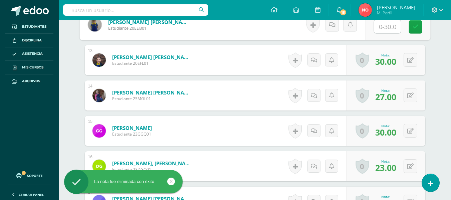
scroll to position [625, 0]
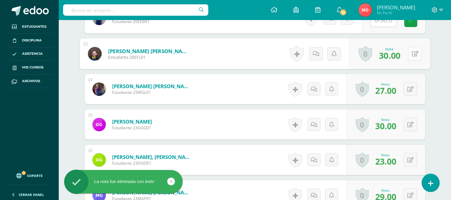
click at [413, 54] on icon at bounding box center [415, 54] width 7 height 6
click at [378, 56] on input "30.00" at bounding box center [369, 55] width 27 height 13
type input "3"
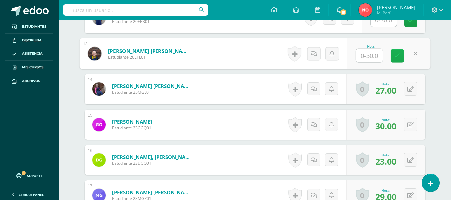
click at [394, 54] on link at bounding box center [397, 55] width 13 height 13
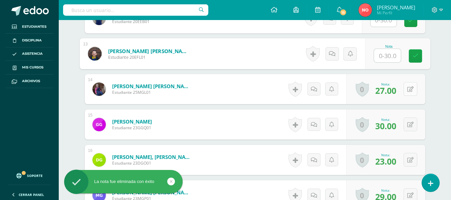
click at [411, 88] on icon at bounding box center [411, 90] width 6 height 6
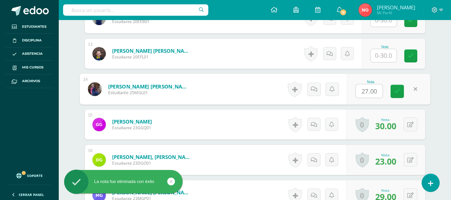
click at [381, 92] on input "27.00" at bounding box center [369, 91] width 27 height 13
type input "2"
click at [398, 92] on icon at bounding box center [398, 92] width 6 height 6
click at [410, 125] on button at bounding box center [411, 125] width 14 height 14
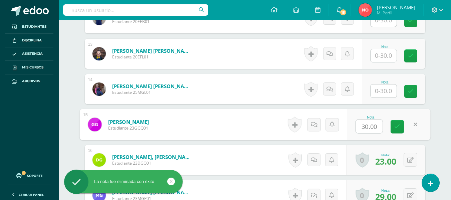
click at [375, 127] on input "30.00" at bounding box center [369, 126] width 27 height 13
click at [379, 127] on input "30.00" at bounding box center [369, 126] width 27 height 13
type input "3"
drag, startPoint x: 394, startPoint y: 124, endPoint x: 405, endPoint y: 146, distance: 24.1
click at [395, 124] on link at bounding box center [397, 126] width 13 height 13
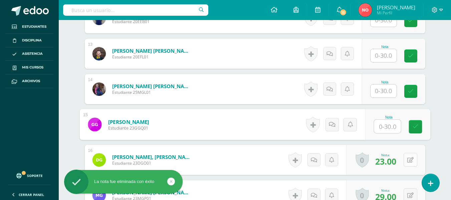
click at [413, 159] on icon at bounding box center [411, 160] width 6 height 6
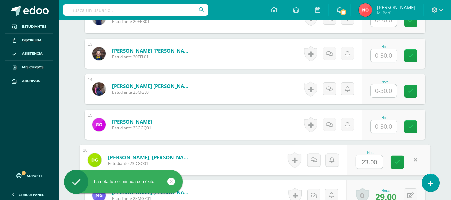
click at [379, 159] on input "23.00" at bounding box center [369, 161] width 27 height 13
type input "2"
click at [396, 161] on icon at bounding box center [398, 162] width 6 height 6
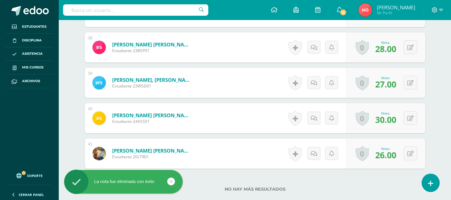
scroll to position [1535, 0]
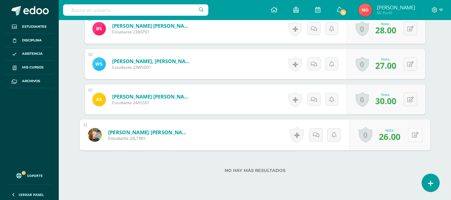
click at [409, 134] on button at bounding box center [415, 135] width 14 height 14
click at [381, 135] on input "26.00" at bounding box center [369, 136] width 27 height 13
type input "2"
click at [397, 137] on icon at bounding box center [398, 137] width 6 height 6
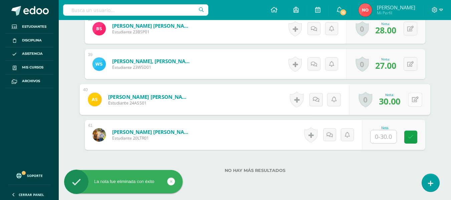
click at [412, 99] on icon at bounding box center [415, 100] width 7 height 6
click at [377, 101] on input "30.00" at bounding box center [369, 101] width 27 height 13
type input "3"
click at [400, 101] on link at bounding box center [397, 101] width 13 height 13
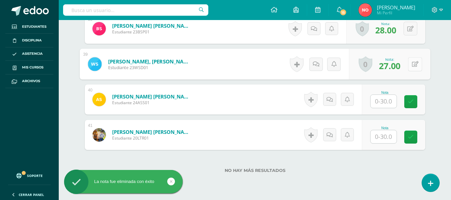
click at [411, 63] on button at bounding box center [415, 64] width 14 height 14
click at [378, 63] on input "27.00" at bounding box center [369, 65] width 27 height 13
type input "2"
click at [399, 68] on icon at bounding box center [398, 66] width 6 height 6
click at [411, 25] on button at bounding box center [411, 29] width 14 height 14
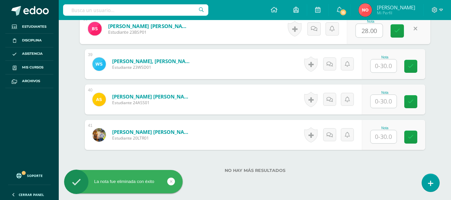
click at [380, 32] on input "28.00" at bounding box center [369, 30] width 27 height 13
type input "2"
click at [393, 30] on link at bounding box center [397, 30] width 13 height 13
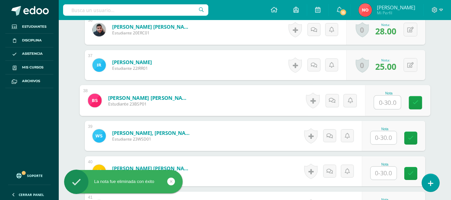
scroll to position [1379, 0]
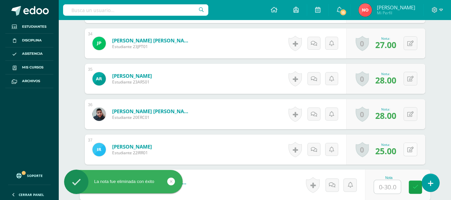
click at [408, 149] on button at bounding box center [411, 150] width 14 height 14
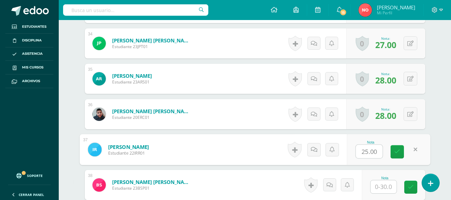
click at [379, 148] on input "25.00" at bounding box center [369, 151] width 27 height 13
type input "2"
click at [398, 155] on link at bounding box center [397, 151] width 13 height 13
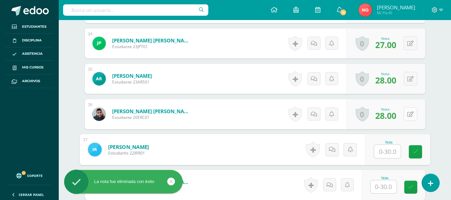
click at [414, 112] on button at bounding box center [411, 114] width 14 height 14
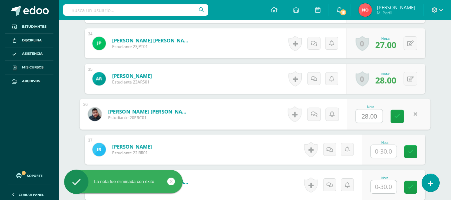
click at [379, 115] on input "28.00" at bounding box center [369, 116] width 27 height 13
type input "2"
click at [391, 115] on link at bounding box center [397, 116] width 13 height 13
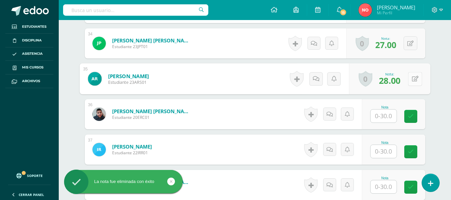
click at [411, 77] on button at bounding box center [415, 79] width 14 height 14
click at [380, 81] on input "28.00" at bounding box center [369, 80] width 27 height 13
type input "2"
click at [400, 82] on icon at bounding box center [398, 81] width 6 height 6
click at [410, 42] on button at bounding box center [411, 43] width 14 height 14
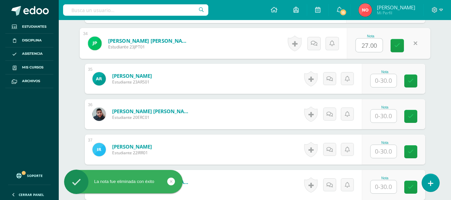
click at [377, 43] on input "27.00" at bounding box center [369, 45] width 27 height 13
type input "2"
click at [397, 43] on icon at bounding box center [398, 46] width 6 height 6
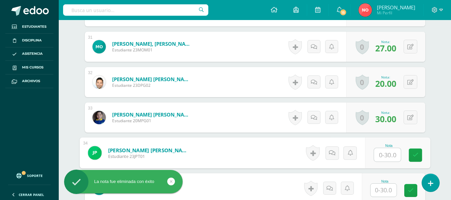
scroll to position [1260, 0]
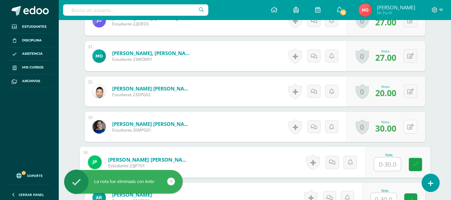
click at [411, 126] on icon at bounding box center [411, 127] width 6 height 6
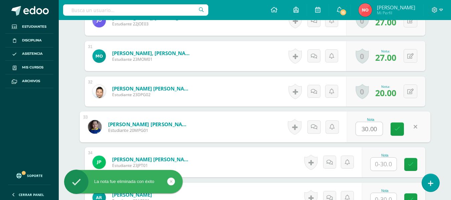
click at [378, 128] on input "30.00" at bounding box center [369, 128] width 27 height 13
type input "3"
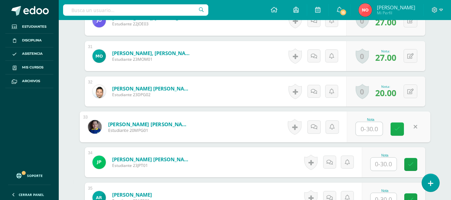
click at [392, 126] on link at bounding box center [397, 129] width 13 height 13
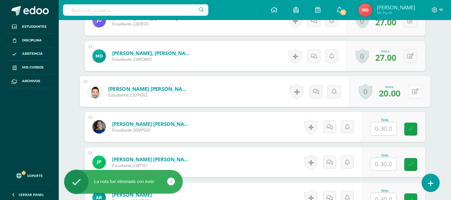
click at [411, 93] on button at bounding box center [415, 92] width 14 height 14
click at [379, 96] on input "20.00" at bounding box center [369, 93] width 27 height 13
click at [397, 92] on icon at bounding box center [398, 94] width 6 height 6
click at [407, 57] on div "0 [GEOGRAPHIC_DATA] Logros obtenidos Aún no hay logros agregados Nota: 27.00" at bounding box center [385, 56] width 79 height 30
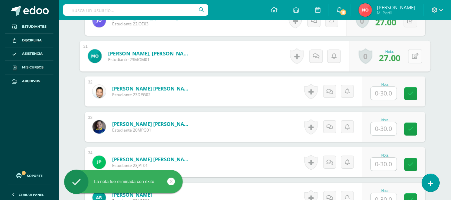
click at [416, 55] on icon at bounding box center [415, 56] width 7 height 6
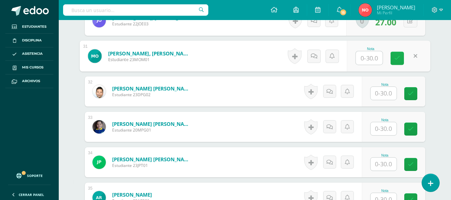
click at [398, 57] on icon at bounding box center [398, 58] width 6 height 6
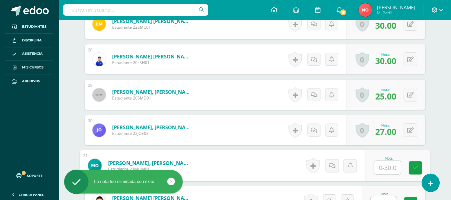
scroll to position [1135, 0]
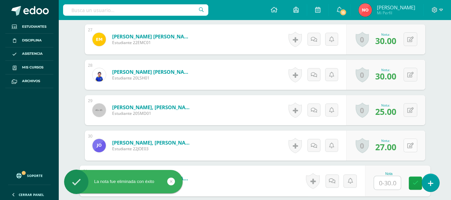
click at [409, 145] on button at bounding box center [411, 146] width 14 height 14
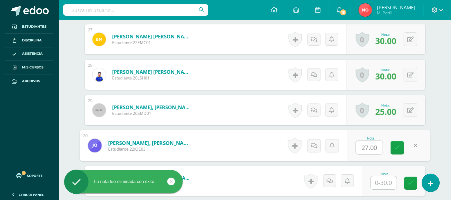
click at [382, 147] on input "27.00" at bounding box center [369, 147] width 27 height 13
type input "2"
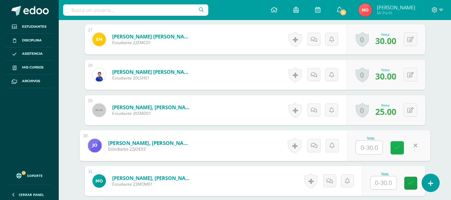
click at [397, 146] on icon at bounding box center [398, 148] width 6 height 6
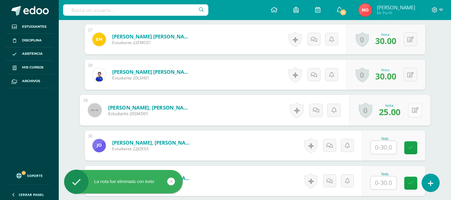
click at [412, 108] on icon at bounding box center [415, 110] width 7 height 6
click at [377, 112] on input "25.00" at bounding box center [369, 112] width 27 height 13
type input "2"
click at [396, 114] on icon at bounding box center [398, 113] width 6 height 6
click at [415, 74] on button at bounding box center [411, 75] width 14 height 14
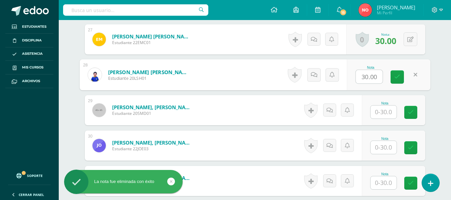
click at [379, 78] on input "30.00" at bounding box center [369, 76] width 27 height 13
type input "3"
click at [401, 78] on link at bounding box center [397, 76] width 13 height 13
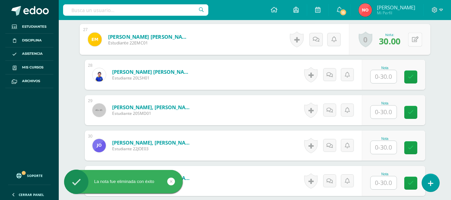
click at [412, 40] on icon at bounding box center [415, 39] width 7 height 6
click at [380, 40] on input "30.00" at bounding box center [369, 41] width 27 height 13
type input "3"
click at [397, 43] on icon at bounding box center [398, 42] width 6 height 6
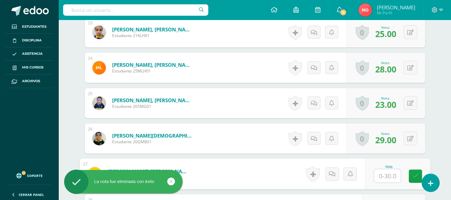
scroll to position [991, 0]
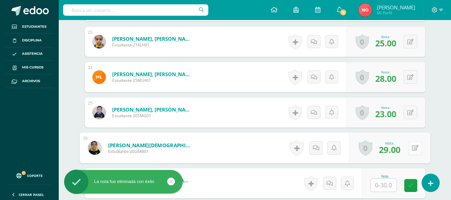
click at [410, 149] on button at bounding box center [415, 148] width 14 height 14
click at [378, 147] on input "29.00" at bounding box center [369, 149] width 27 height 13
type input "2"
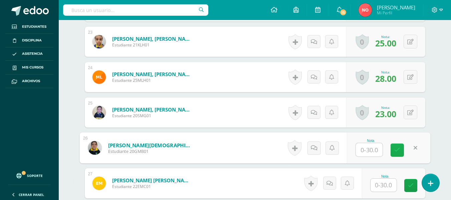
click at [399, 149] on icon at bounding box center [398, 150] width 6 height 6
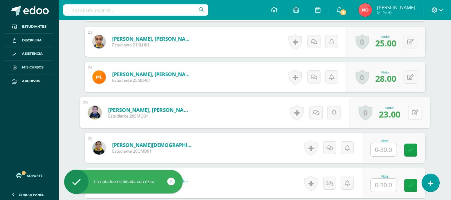
click at [413, 112] on icon at bounding box center [415, 113] width 7 height 6
click at [378, 114] on input "23.00" at bounding box center [369, 114] width 27 height 13
type input "2"
click at [394, 115] on link at bounding box center [397, 114] width 13 height 13
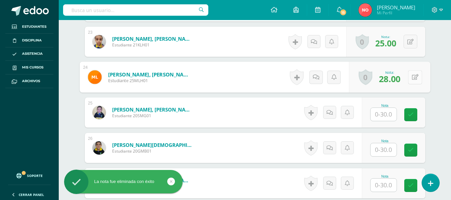
click at [412, 78] on icon at bounding box center [415, 77] width 7 height 6
click at [380, 78] on input "28.00" at bounding box center [369, 78] width 27 height 13
type input "2"
click at [396, 78] on icon at bounding box center [398, 79] width 6 height 6
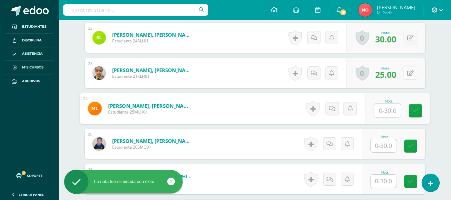
click at [409, 74] on button at bounding box center [411, 73] width 14 height 14
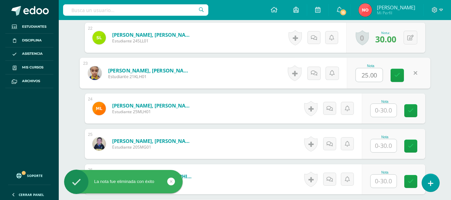
click at [380, 72] on input "25.00" at bounding box center [369, 74] width 27 height 13
type input "2"
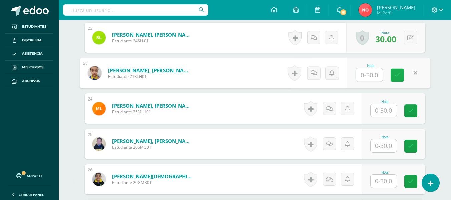
click at [398, 76] on icon at bounding box center [398, 75] width 6 height 6
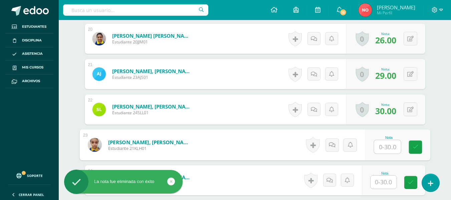
scroll to position [863, 0]
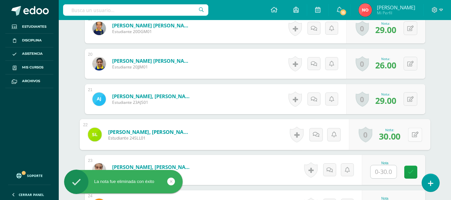
click at [408, 136] on button at bounding box center [415, 135] width 14 height 14
click at [380, 134] on input "30.00" at bounding box center [369, 136] width 27 height 13
type input "3"
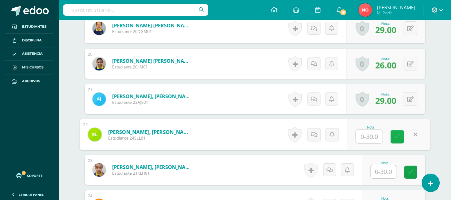
click at [395, 132] on link at bounding box center [397, 136] width 13 height 13
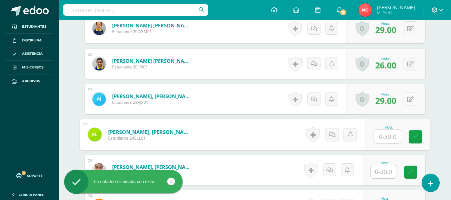
click at [410, 98] on button at bounding box center [411, 99] width 14 height 14
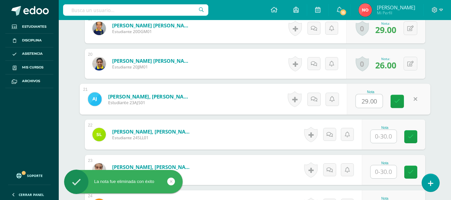
click at [380, 99] on input "29.00" at bounding box center [369, 101] width 27 height 13
type input "2"
click at [394, 100] on link at bounding box center [397, 101] width 13 height 13
click at [411, 64] on button at bounding box center [411, 64] width 14 height 14
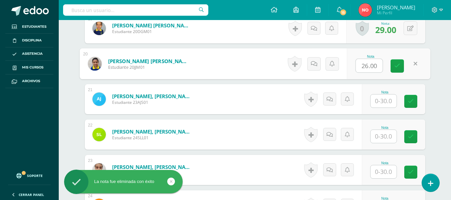
click at [379, 62] on input "26.00" at bounding box center [369, 65] width 27 height 13
type input "2"
click at [397, 67] on icon at bounding box center [398, 66] width 6 height 6
click at [410, 28] on button at bounding box center [411, 28] width 14 height 14
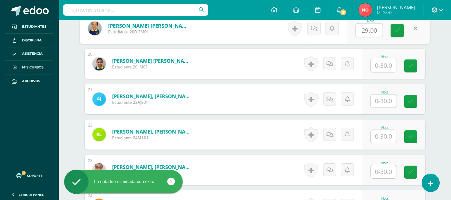
click at [380, 30] on input "29.00" at bounding box center [369, 30] width 27 height 13
type input "2"
click at [394, 31] on link at bounding box center [397, 30] width 13 height 13
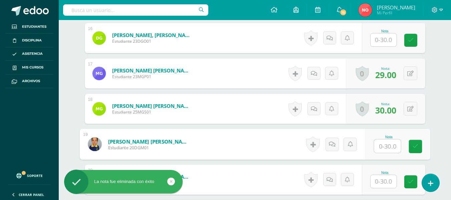
scroll to position [744, 0]
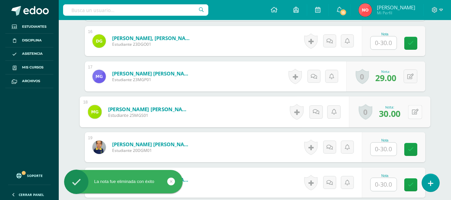
click at [411, 114] on button at bounding box center [415, 112] width 14 height 14
click at [379, 112] on input "text" at bounding box center [369, 113] width 27 height 13
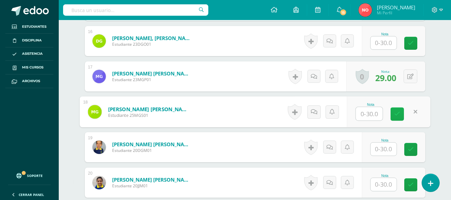
click at [393, 112] on link at bounding box center [397, 114] width 13 height 13
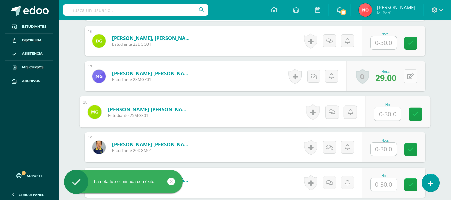
click at [407, 75] on div "0 [GEOGRAPHIC_DATA] Logros obtenidos Aún no hay logros agregados Nota: 29.00" at bounding box center [385, 76] width 79 height 30
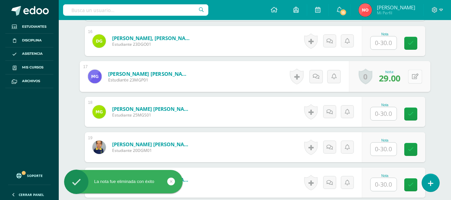
click at [416, 77] on icon at bounding box center [415, 76] width 7 height 6
click at [398, 80] on icon at bounding box center [398, 79] width 6 height 6
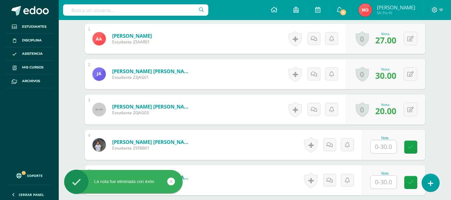
scroll to position [252, 0]
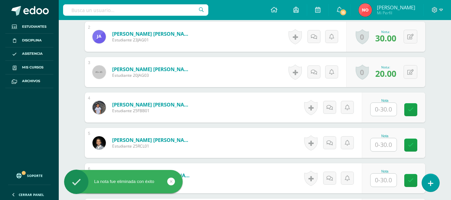
click at [389, 102] on div "Nota" at bounding box center [384, 101] width 29 height 4
click at [385, 111] on input "text" at bounding box center [387, 109] width 27 height 13
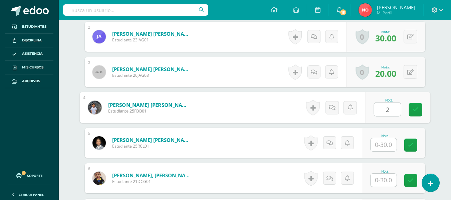
type input "29"
click at [415, 108] on icon at bounding box center [416, 110] width 6 height 6
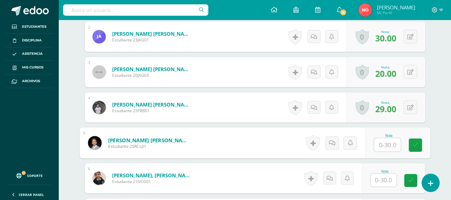
click at [388, 141] on input "text" at bounding box center [387, 144] width 27 height 13
type input "27"
click at [412, 145] on link at bounding box center [415, 145] width 13 height 13
